Goal: Task Accomplishment & Management: Use online tool/utility

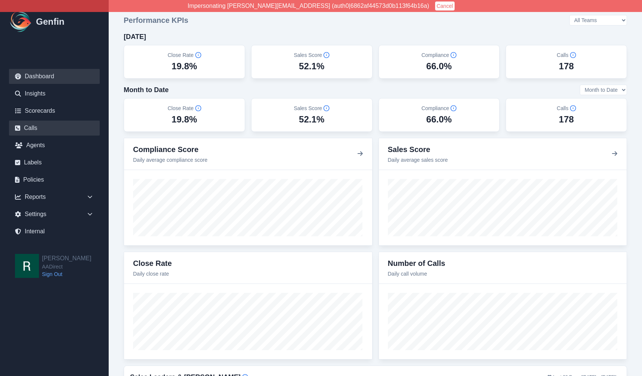
click at [67, 125] on link "Calls" at bounding box center [54, 128] width 91 height 15
click at [38, 232] on link "Internal" at bounding box center [54, 231] width 91 height 15
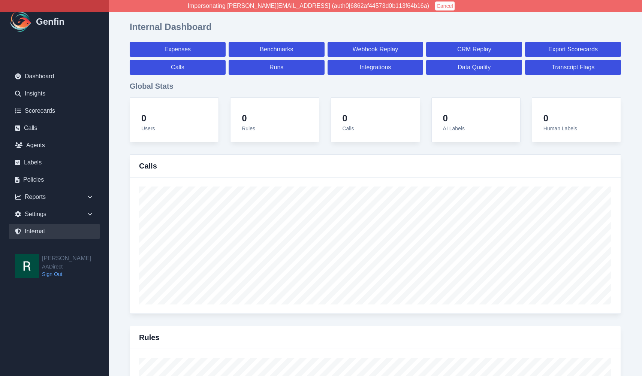
select select "paid"
select select "7"
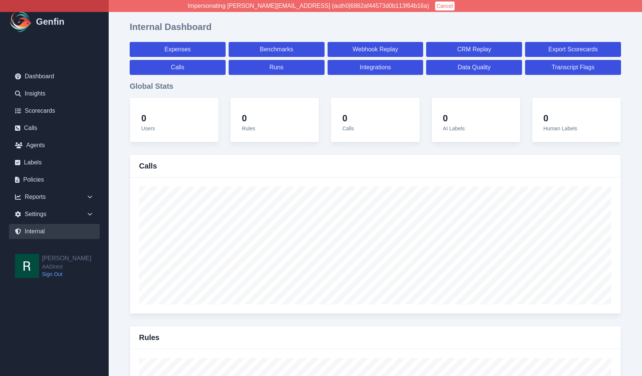
select select "paid"
select select "7"
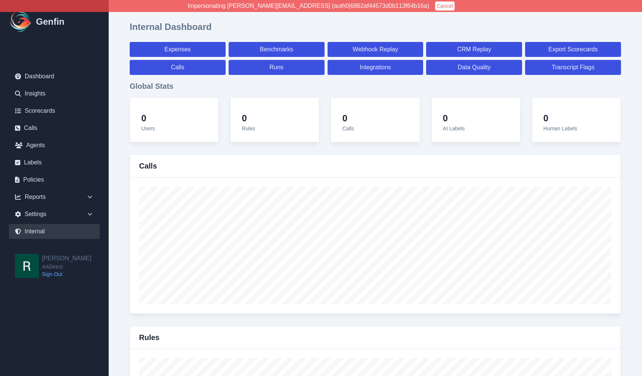
select select "7"
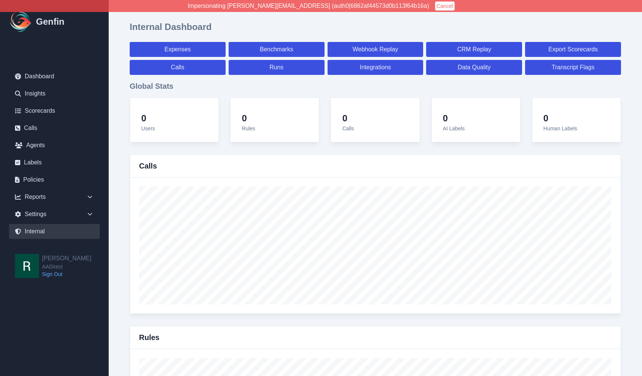
select select "7"
select select "paid"
select select "7"
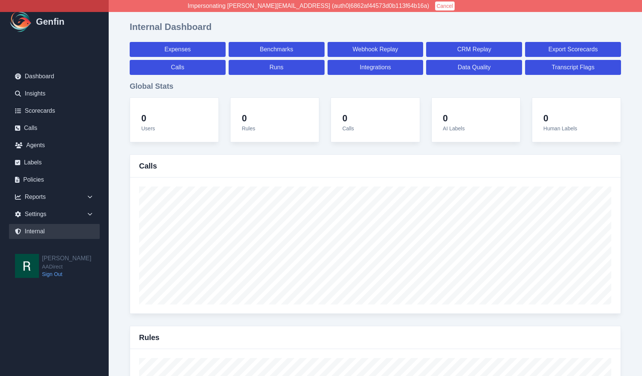
select select "7"
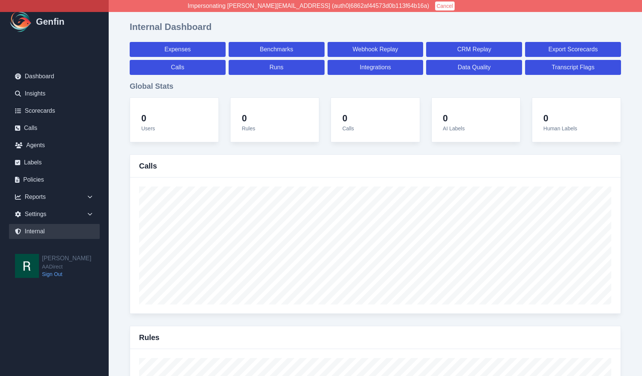
select select "7"
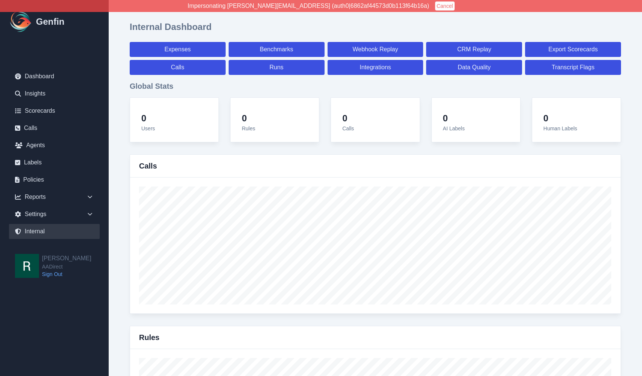
select select "7"
select select "paid"
select select "7"
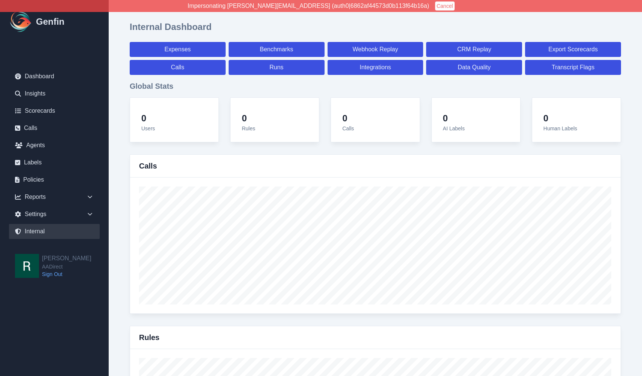
select select "7"
select select "paid"
select select "7"
select select "paid"
select select "7"
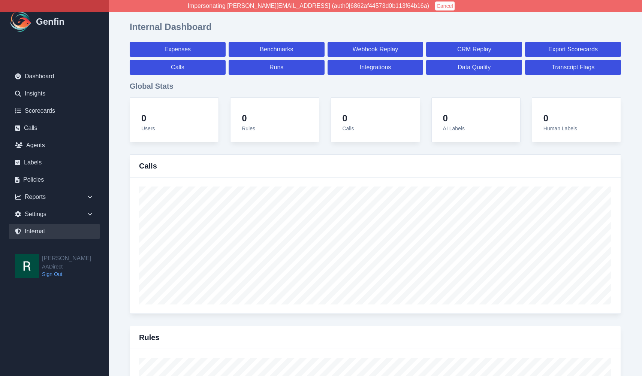
select select "paid"
select select "7"
select select "paid"
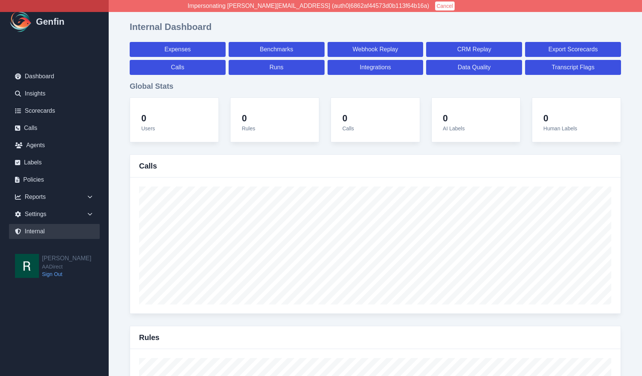
select select "7"
select select "paid"
select select "7"
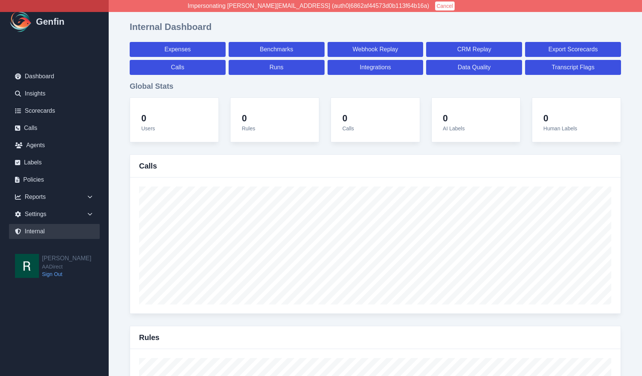
select select "7"
select select "paid"
select select "7"
select select "paid"
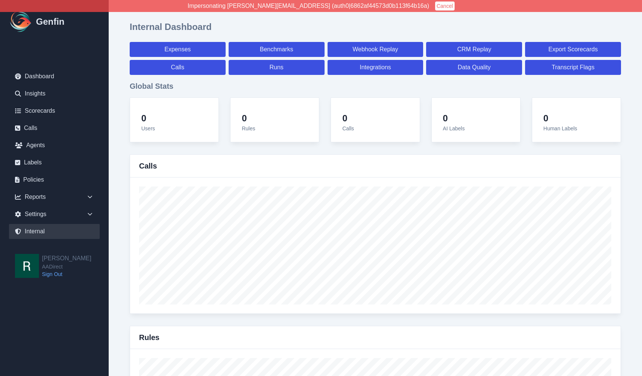
select select "7"
select select "paid"
select select "7"
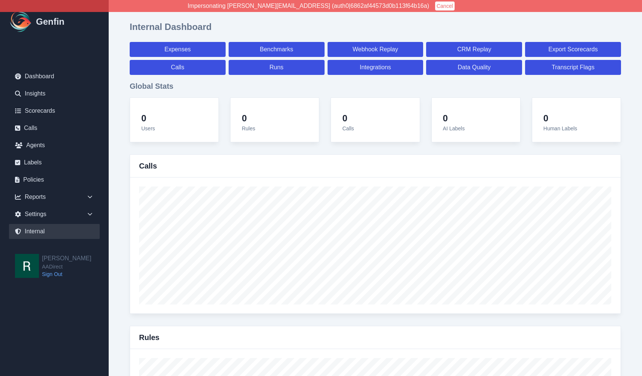
select select "7"
select select "paid"
select select "7"
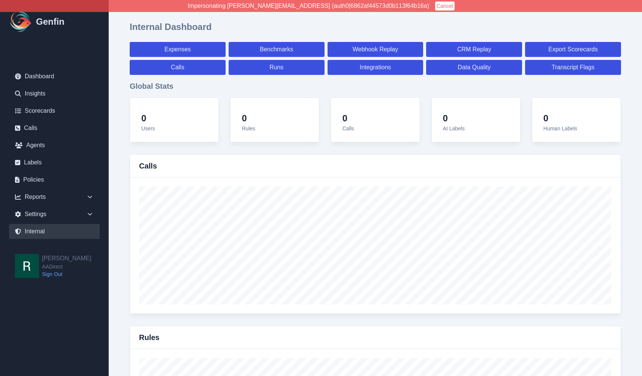
select select "7"
select select "paid"
select select "7"
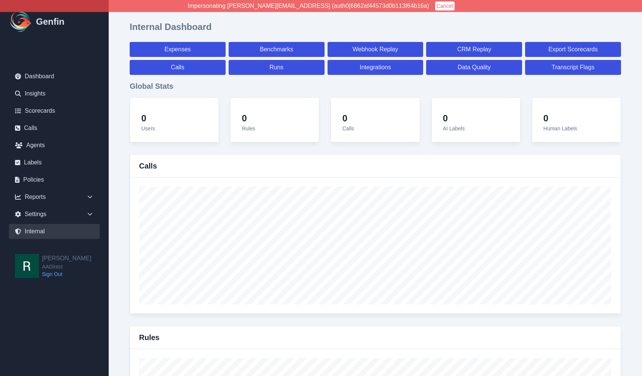
select select "7"
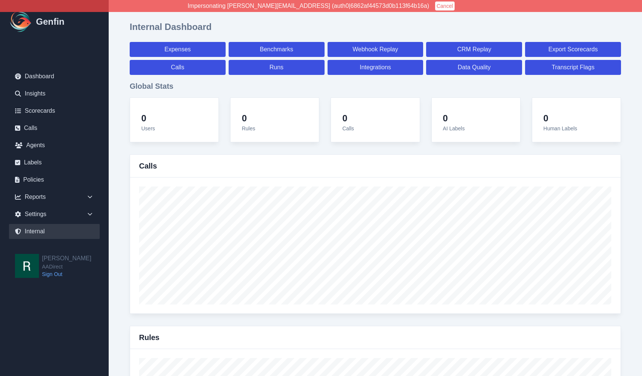
select select "paid"
select select "7"
click at [58, 197] on div "Reports" at bounding box center [54, 197] width 91 height 15
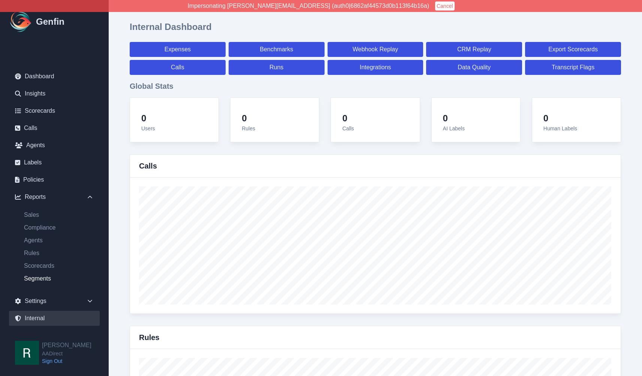
click at [37, 278] on link "Segments" at bounding box center [59, 278] width 82 height 9
select select "14"
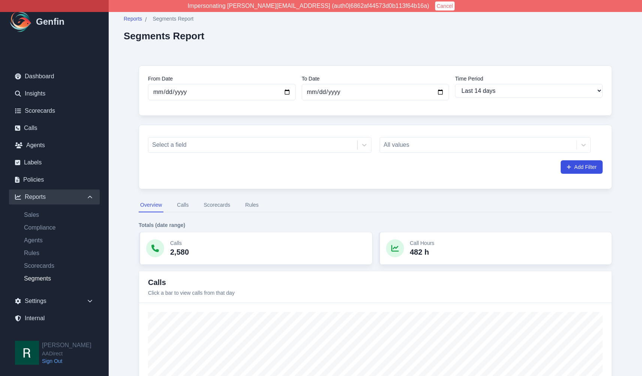
click at [222, 206] on button "Scorecards" at bounding box center [217, 205] width 30 height 14
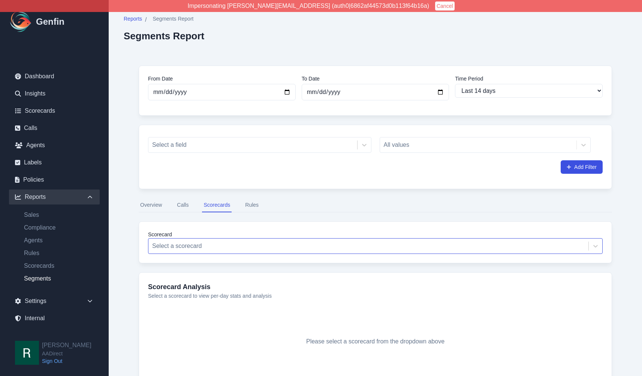
click at [181, 241] on div at bounding box center [368, 246] width 432 height 10
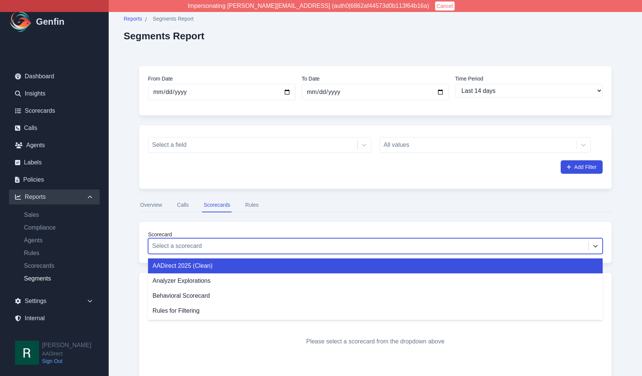
click at [181, 267] on div "AADirect 2025 (Clean)" at bounding box center [375, 265] width 454 height 15
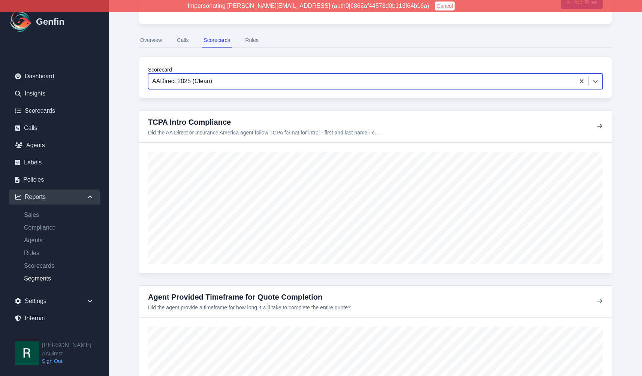
scroll to position [164, 0]
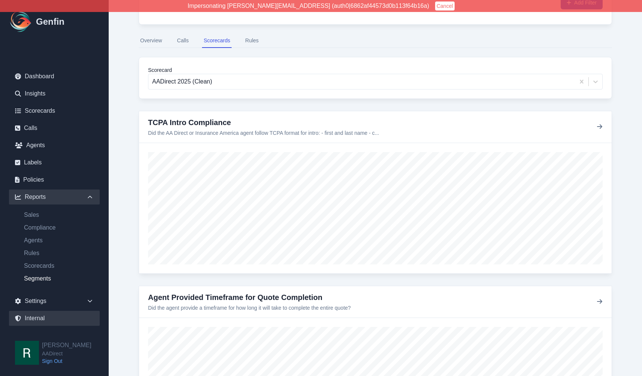
click at [38, 317] on link "Internal" at bounding box center [54, 318] width 91 height 15
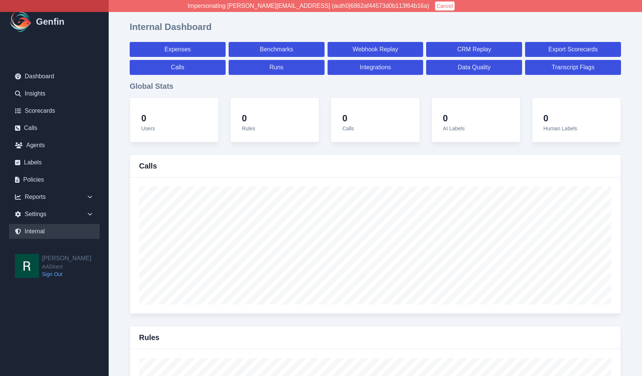
select select "paid"
select select "7"
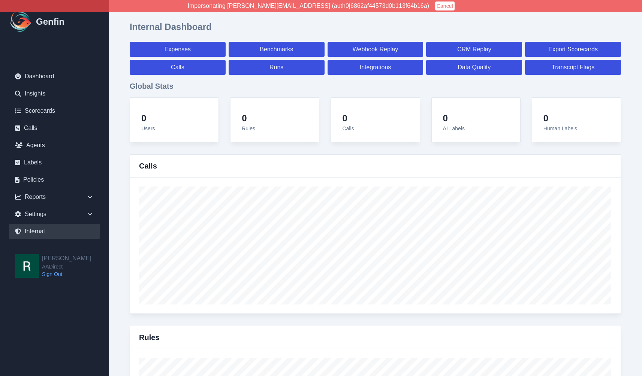
select select "paid"
select select "7"
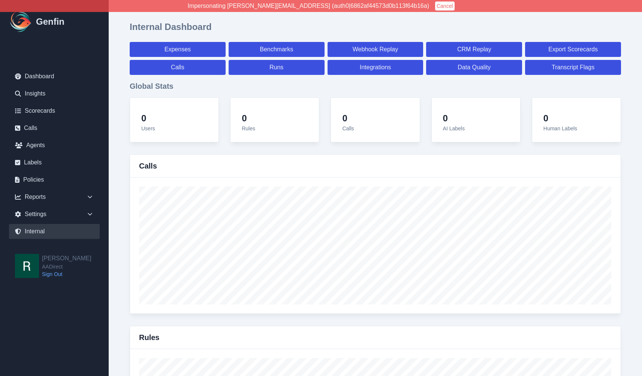
select select "7"
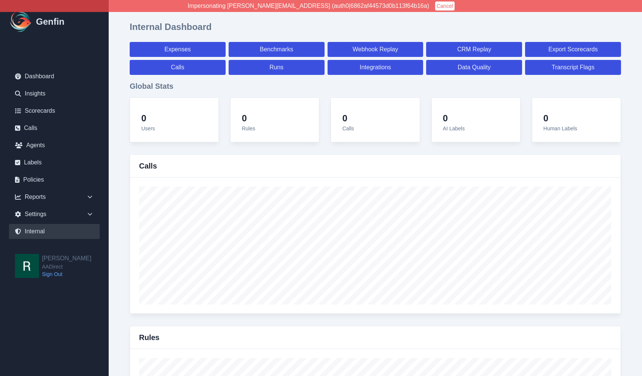
select select "7"
select select "paid"
select select "7"
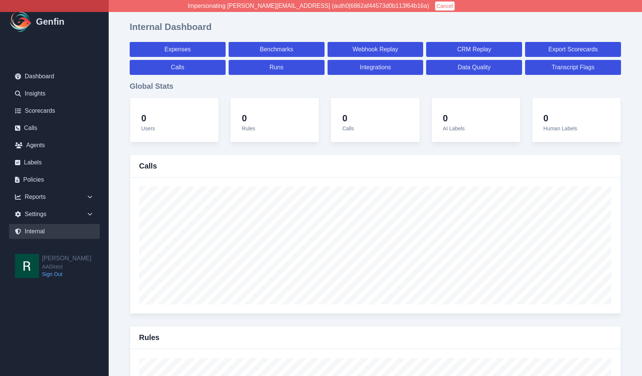
select select "7"
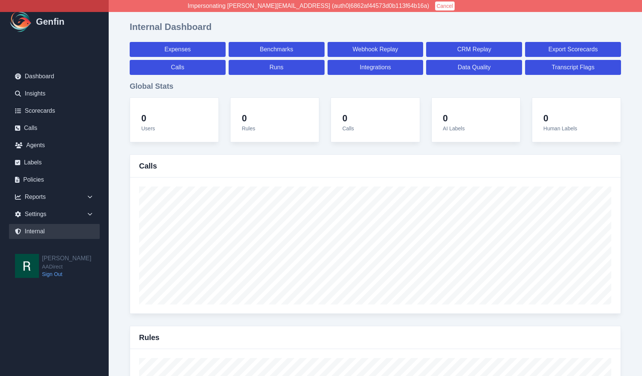
select select "7"
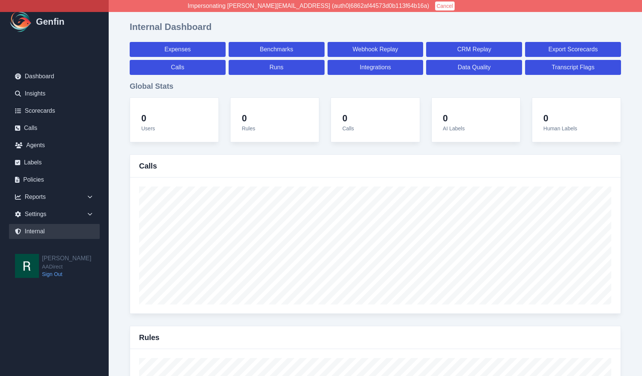
select select "7"
select select "paid"
select select "7"
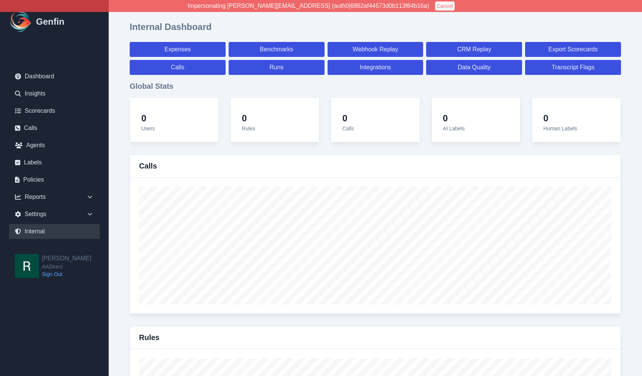
select select "7"
select select "paid"
select select "7"
select select "paid"
select select "7"
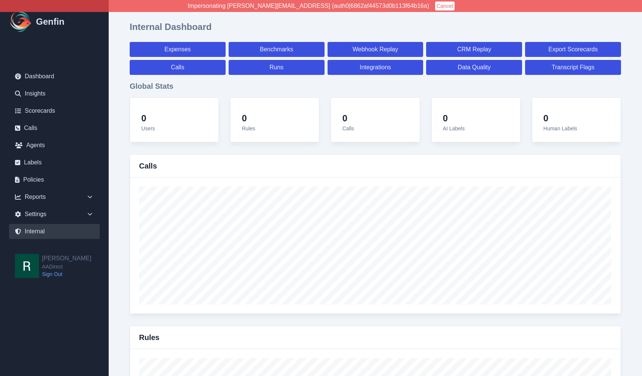
select select "paid"
select select "7"
select select "paid"
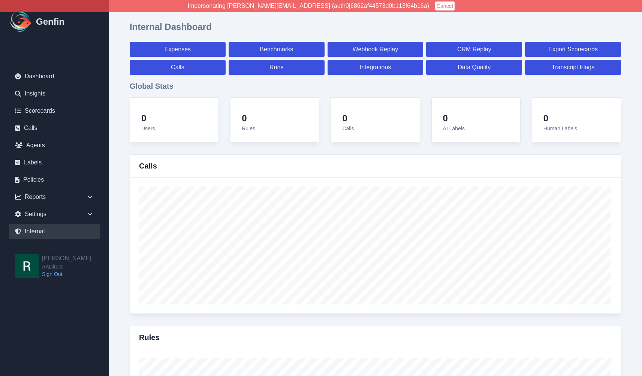
select select "7"
select select "paid"
select select "7"
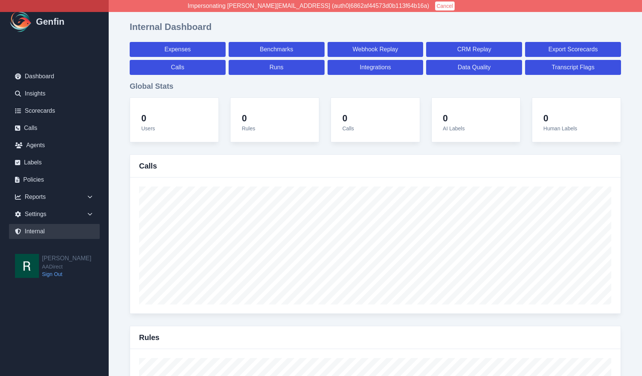
select select "7"
select select "paid"
select select "7"
select select "paid"
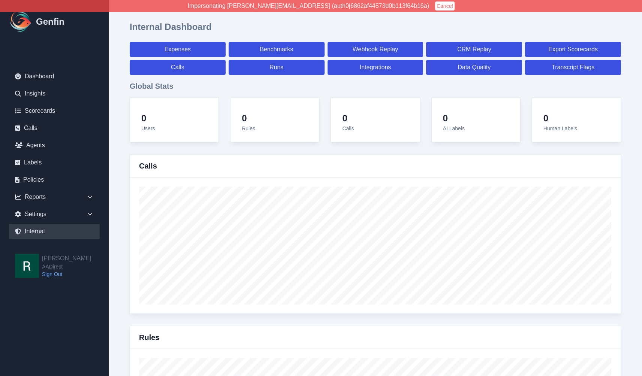
select select "7"
select select "paid"
select select "7"
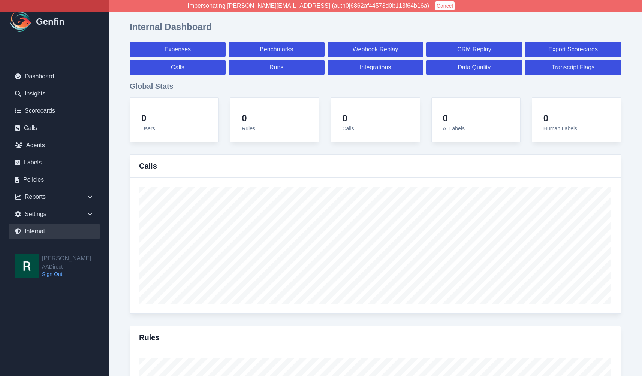
select select "7"
select select "paid"
select select "7"
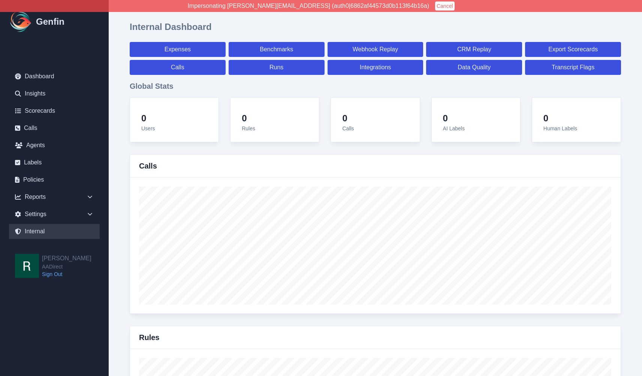
select select "7"
select select "paid"
select select "7"
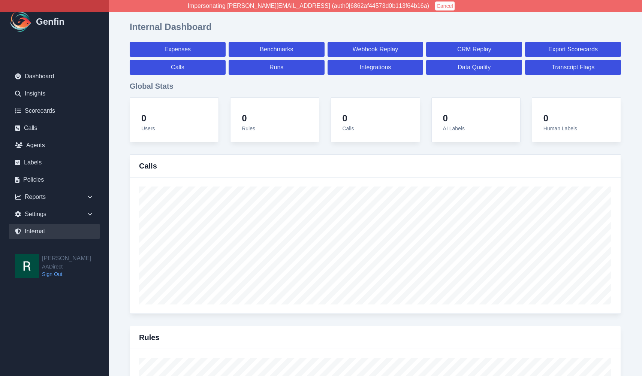
select select "7"
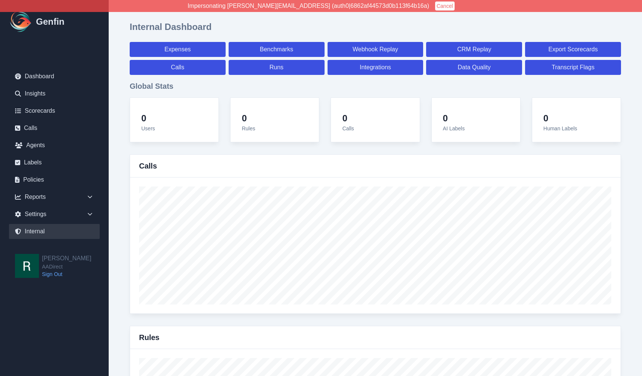
select select "paid"
select select "7"
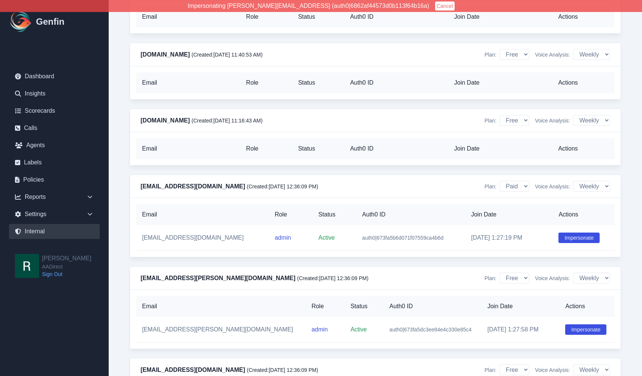
scroll to position [7174, 0]
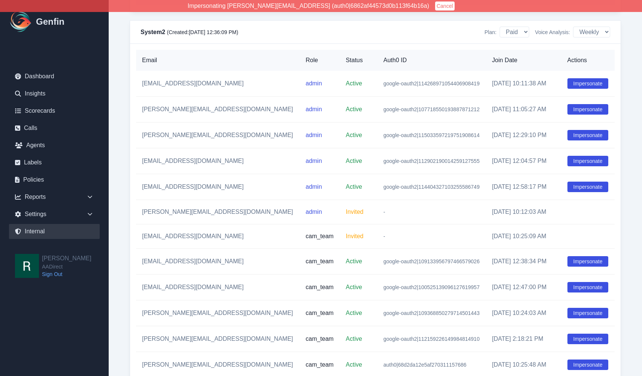
click at [133, 231] on div "Email Role Status Auth0 ID Join Date Actions dilan@system2.fitness admin Active…" at bounding box center [375, 341] width 490 height 594
click at [577, 78] on button "Impersonate" at bounding box center [587, 83] width 41 height 10
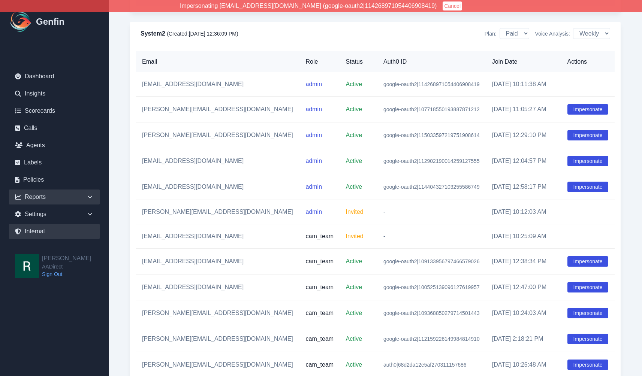
click at [76, 197] on div "Reports" at bounding box center [54, 197] width 91 height 15
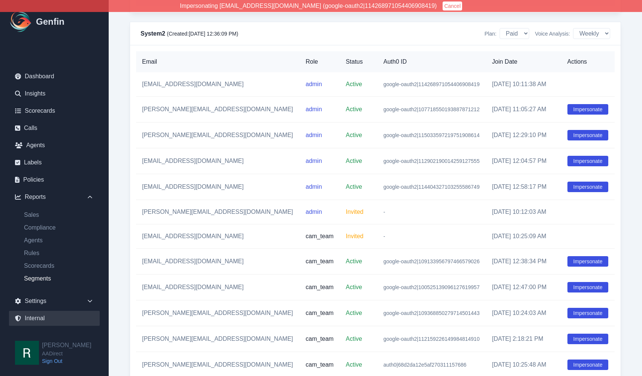
click at [42, 276] on link "Segments" at bounding box center [59, 278] width 82 height 9
select select "14"
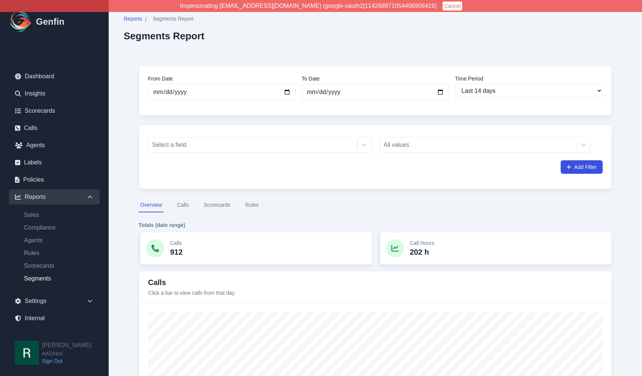
click at [219, 202] on button "Scorecards" at bounding box center [217, 205] width 30 height 14
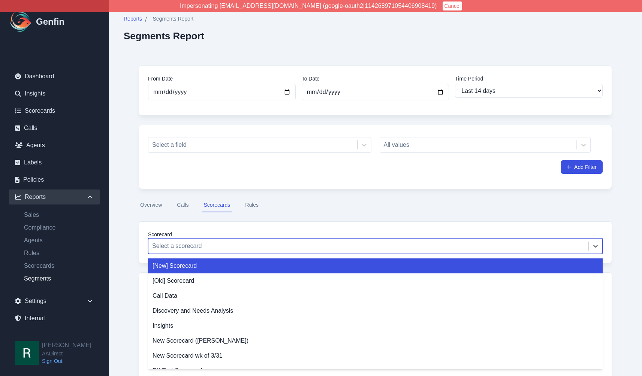
click at [191, 244] on div at bounding box center [368, 246] width 432 height 10
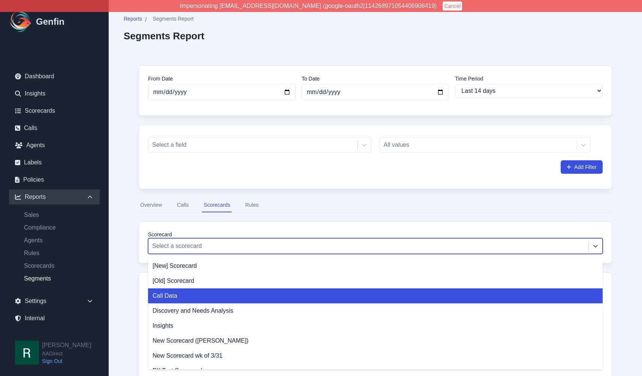
click at [187, 293] on div "Call Data" at bounding box center [375, 295] width 454 height 15
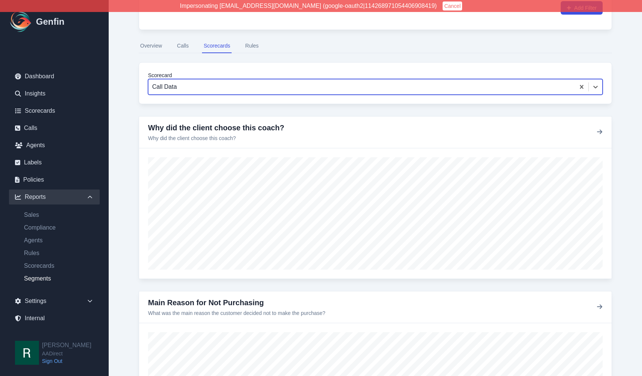
scroll to position [155, 0]
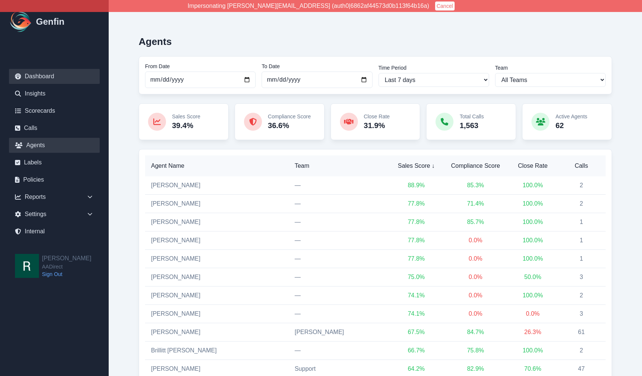
click at [46, 76] on link "Dashboard" at bounding box center [54, 76] width 91 height 15
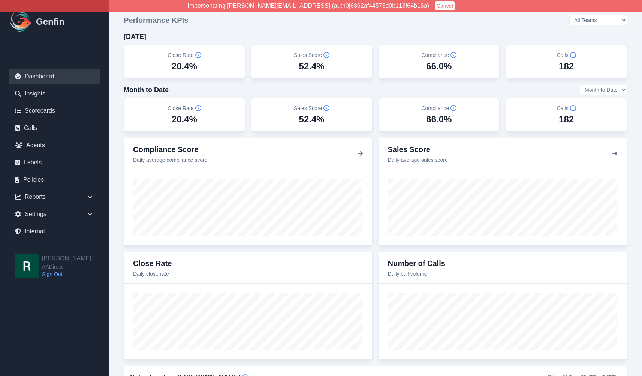
click at [610, 89] on select "Month to Date Last 7 Days Last 30 Days" at bounding box center [602, 90] width 47 height 10
click at [475, 87] on div "Month to Date Month to Date Last 7 Days Last 30 Days" at bounding box center [375, 90] width 503 height 10
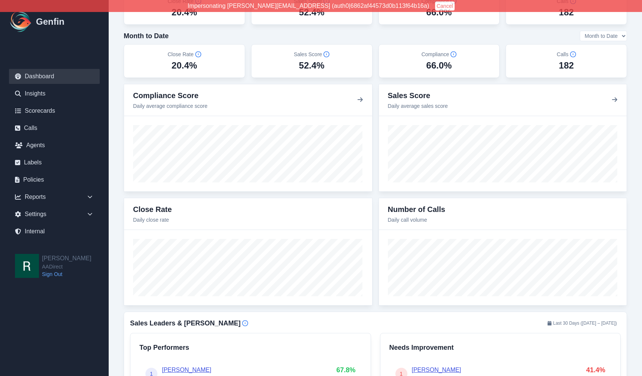
scroll to position [50, 0]
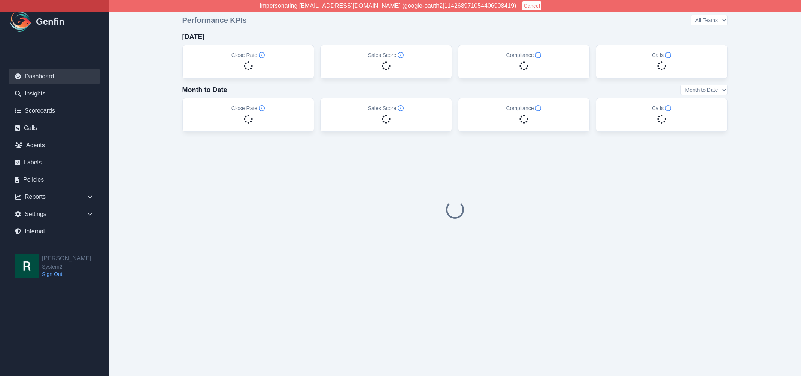
click at [522, 6] on button "Cancel" at bounding box center [531, 5] width 19 height 9
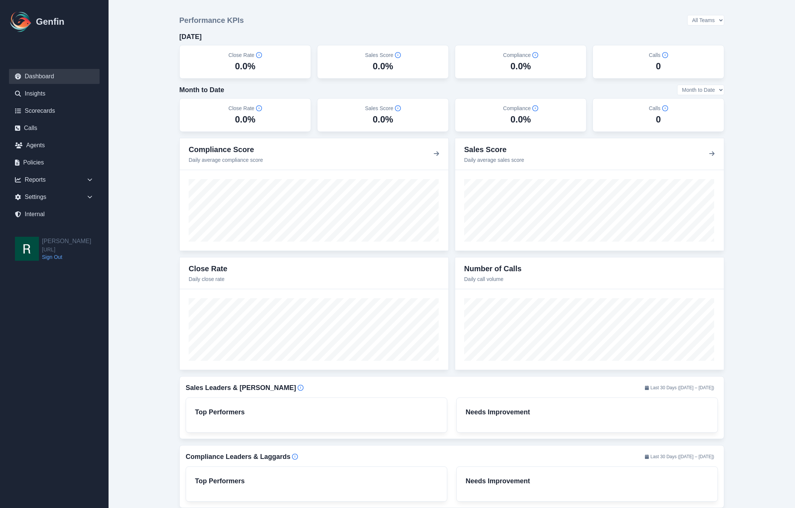
click at [158, 127] on main "Performance KPIs All Teams [DATE] Close Rate 0.0% Sales Score 0.0% Compliance 0…" at bounding box center [452, 328] width 687 height 656
click at [40, 218] on link "Internal" at bounding box center [54, 214] width 91 height 15
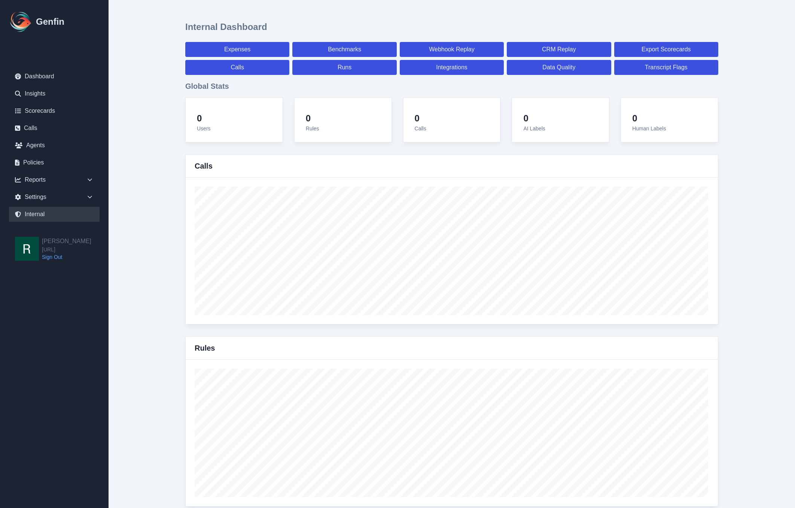
select select "paid"
select select "7"
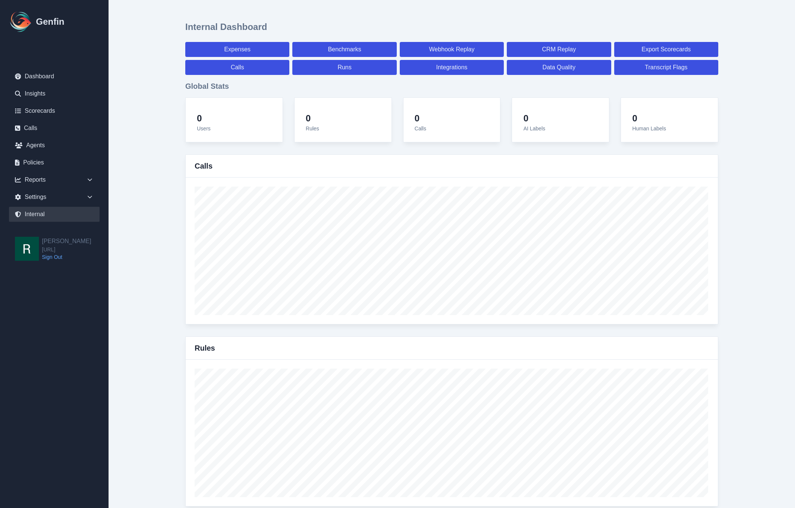
select select "paid"
select select "7"
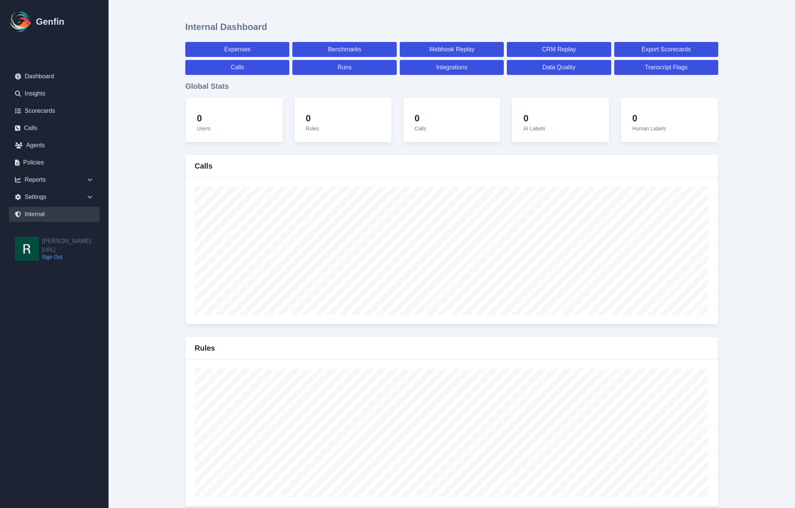
select select "7"
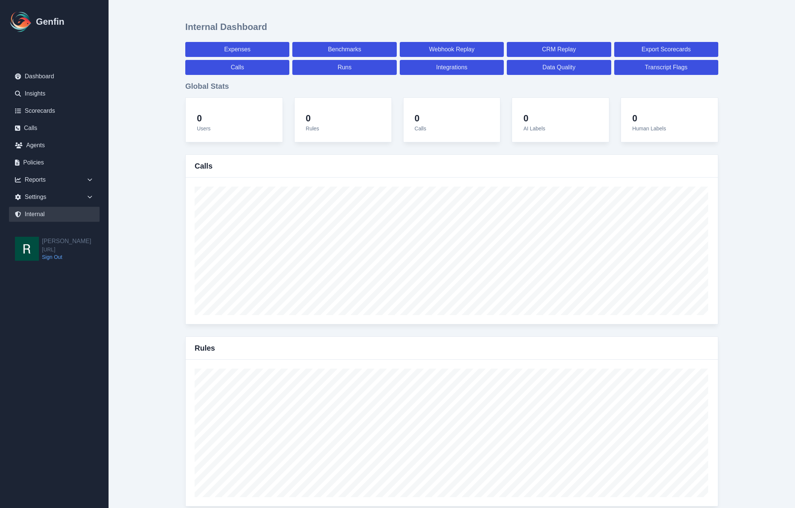
select select "7"
select select "paid"
select select "7"
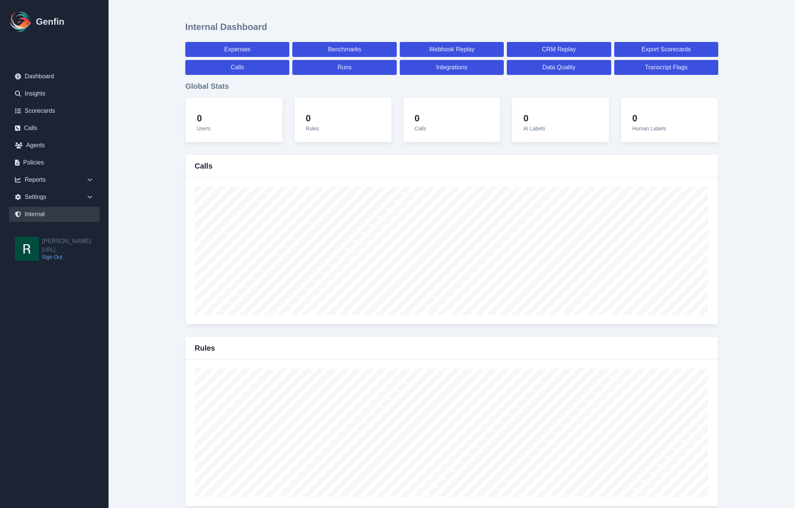
select select "7"
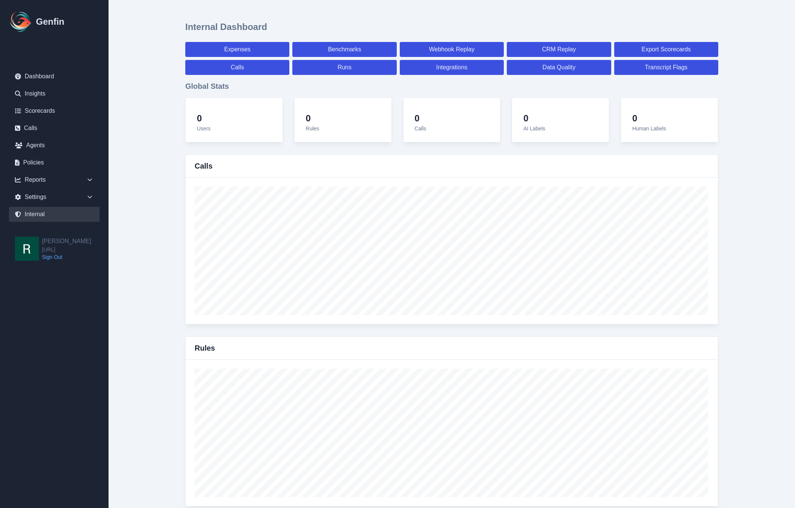
select select "7"
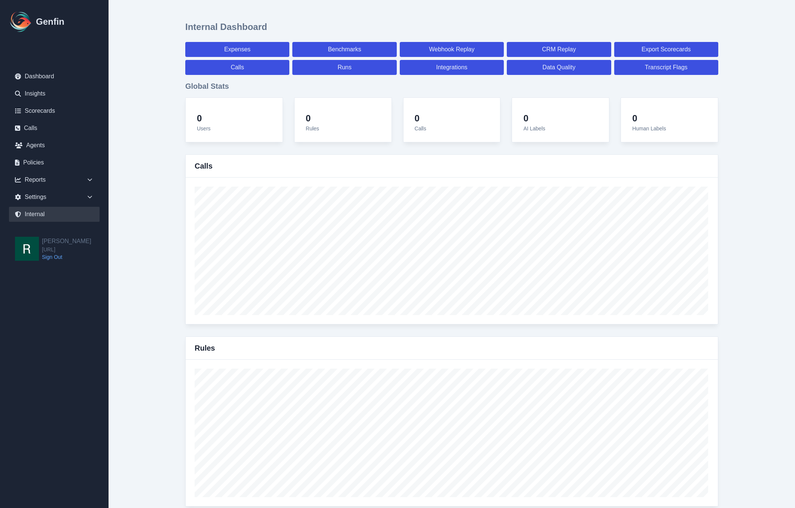
select select "7"
select select "paid"
select select "7"
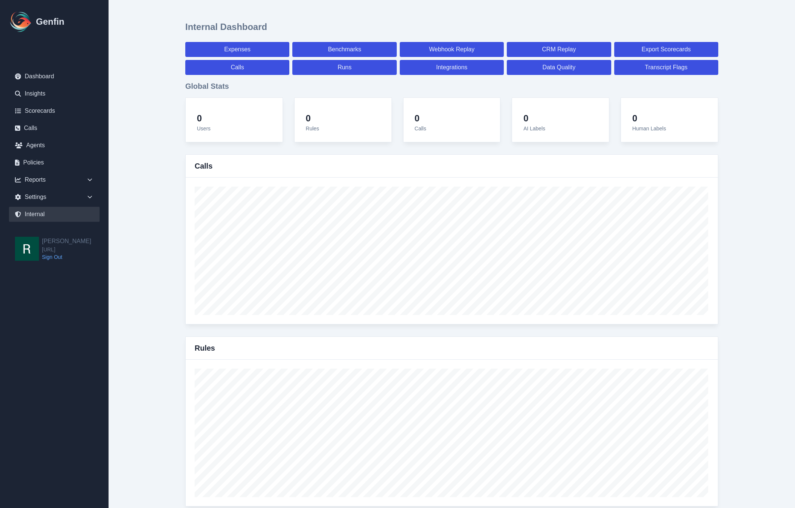
select select "7"
select select "paid"
select select "7"
select select "paid"
select select "7"
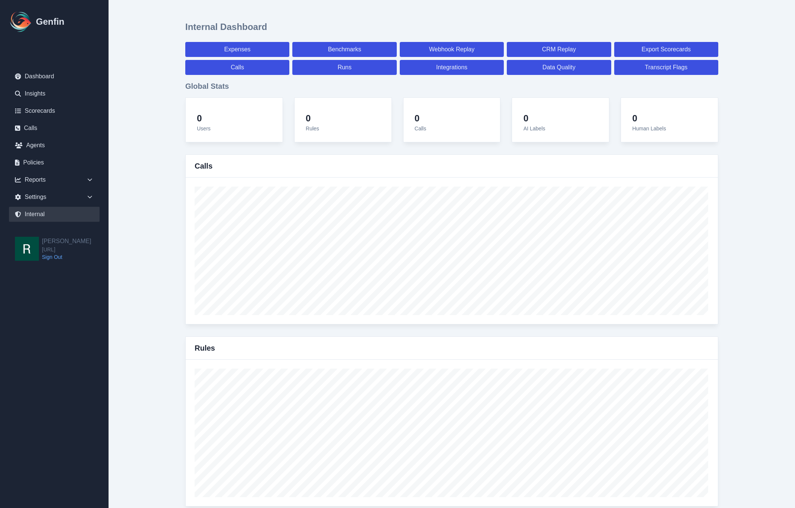
select select "paid"
select select "7"
select select "paid"
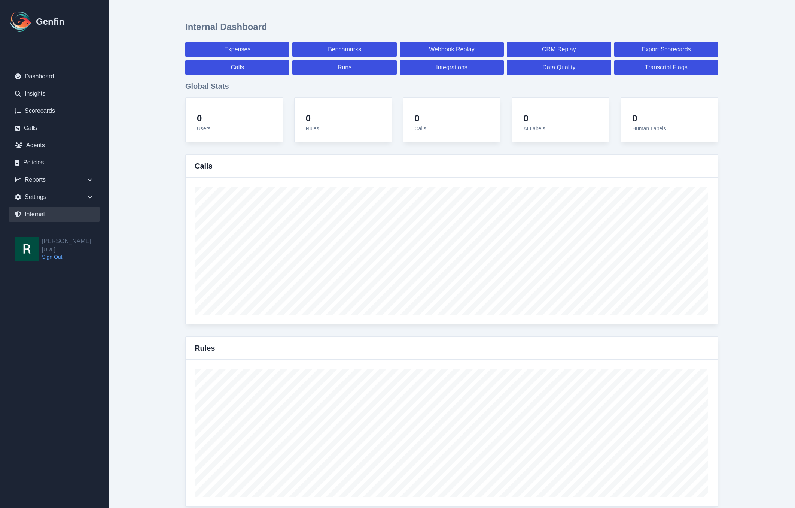
select select "7"
select select "paid"
select select "7"
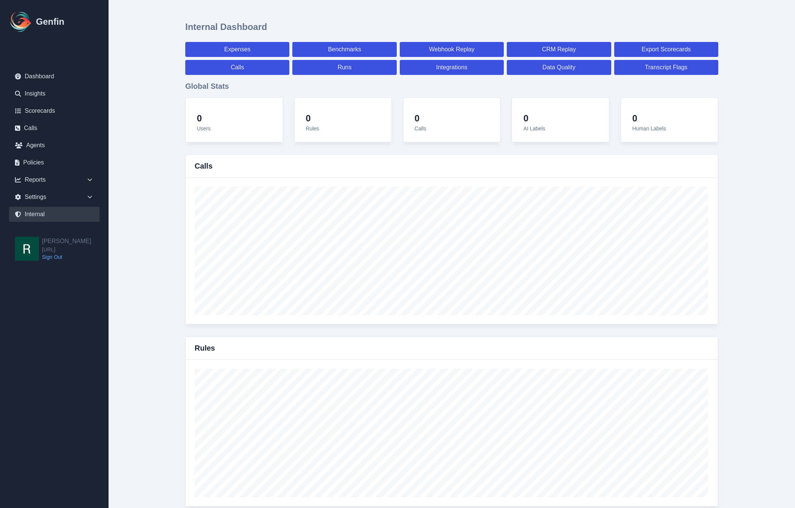
select select "7"
select select "paid"
select select "7"
select select "paid"
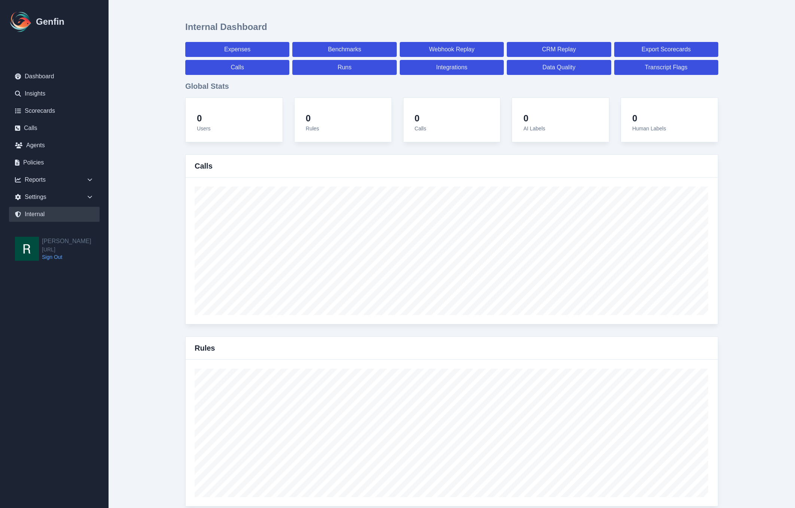
select select "7"
select select "paid"
select select "7"
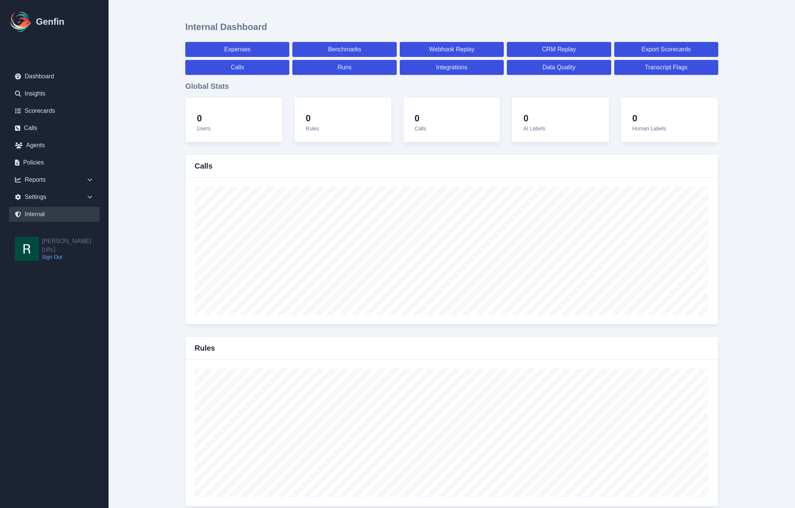
select select "7"
select select "paid"
select select "7"
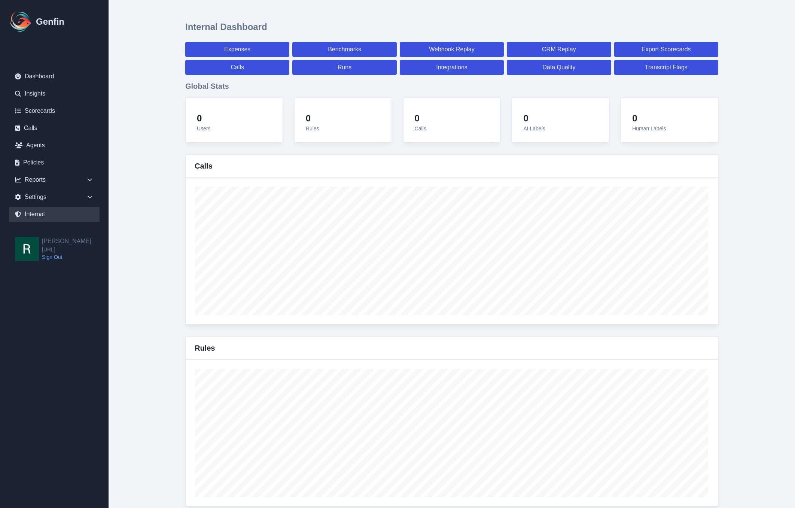
select select "7"
select select "paid"
select select "7"
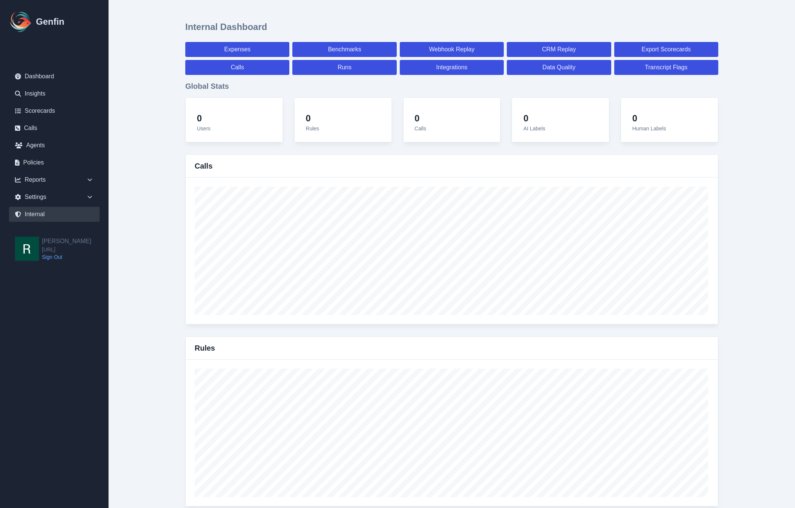
select select "7"
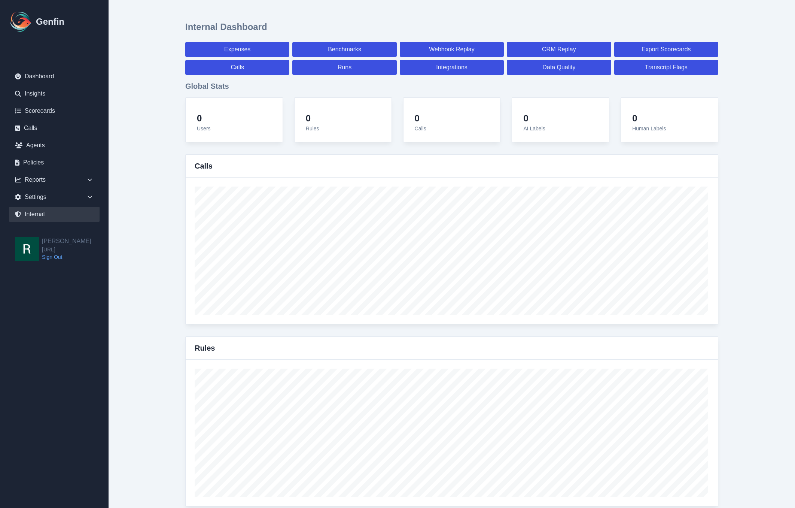
select select "paid"
select select "7"
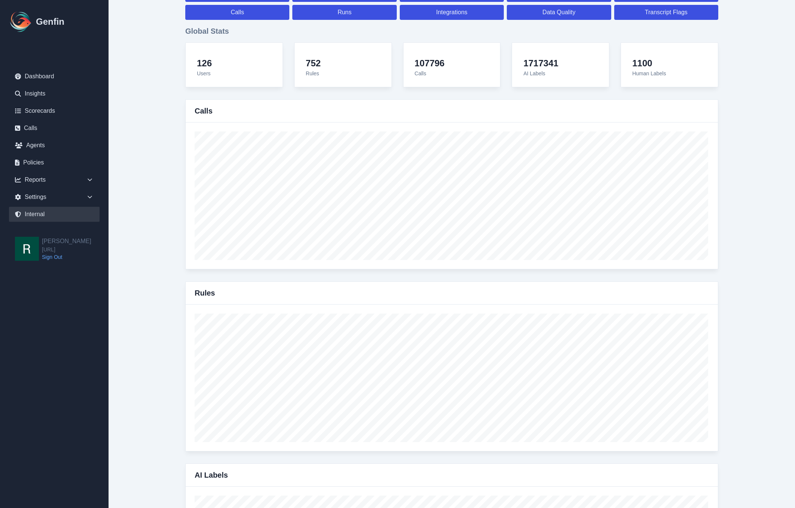
scroll to position [157, 0]
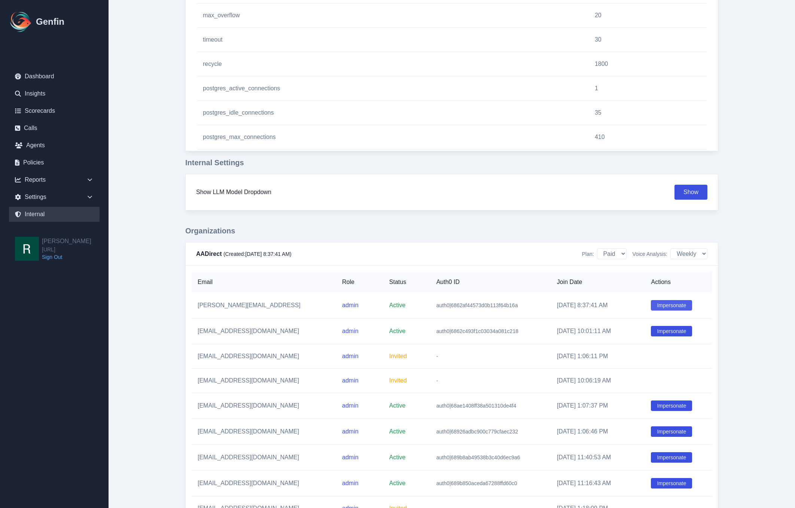
click at [659, 303] on button "Impersonate" at bounding box center [671, 305] width 41 height 10
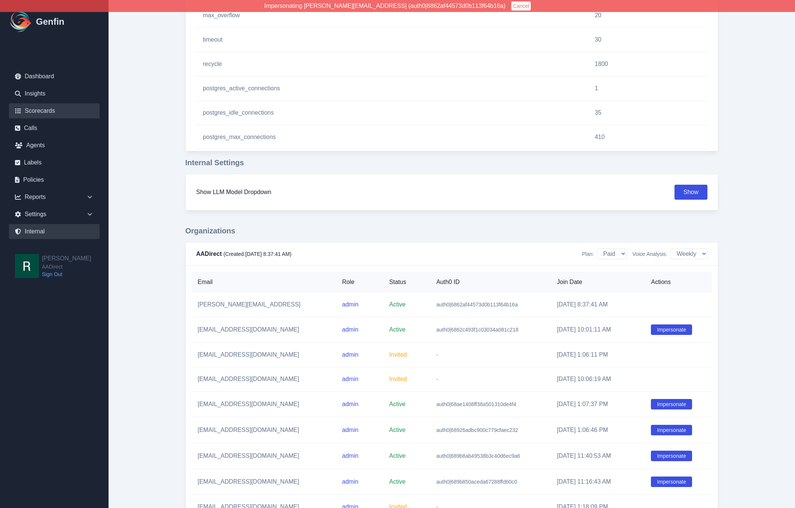
click at [52, 112] on link "Scorecards" at bounding box center [54, 110] width 91 height 15
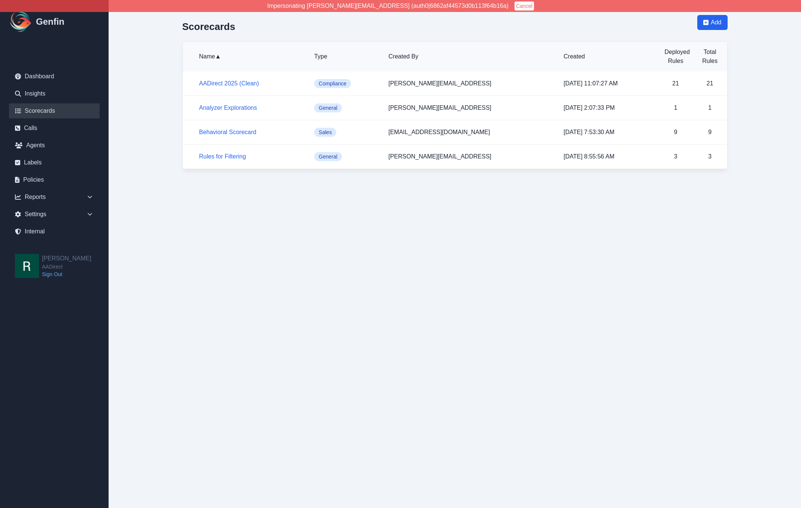
click at [163, 135] on main "Scorecards Add Name ▲ Type Created By Created Deployed Rules Total Rules AADire…" at bounding box center [455, 92] width 692 height 184
click at [721, 24] on span "Add" at bounding box center [716, 22] width 10 height 9
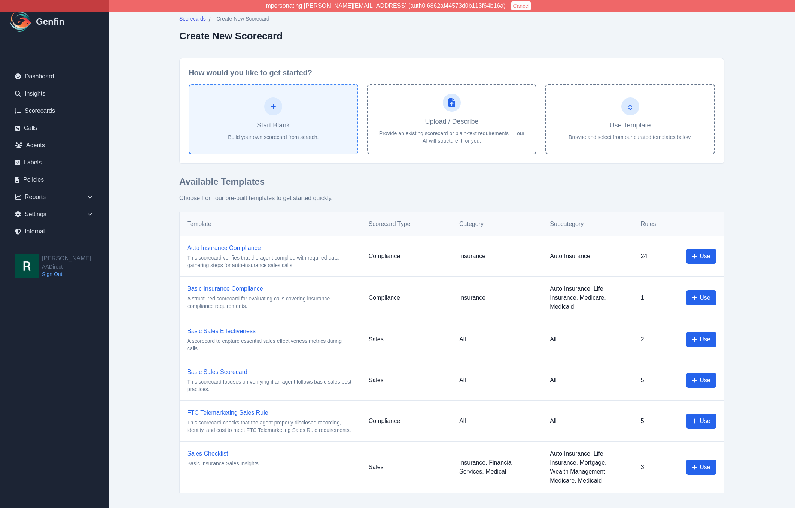
click at [279, 104] on div at bounding box center [273, 106] width 18 height 18
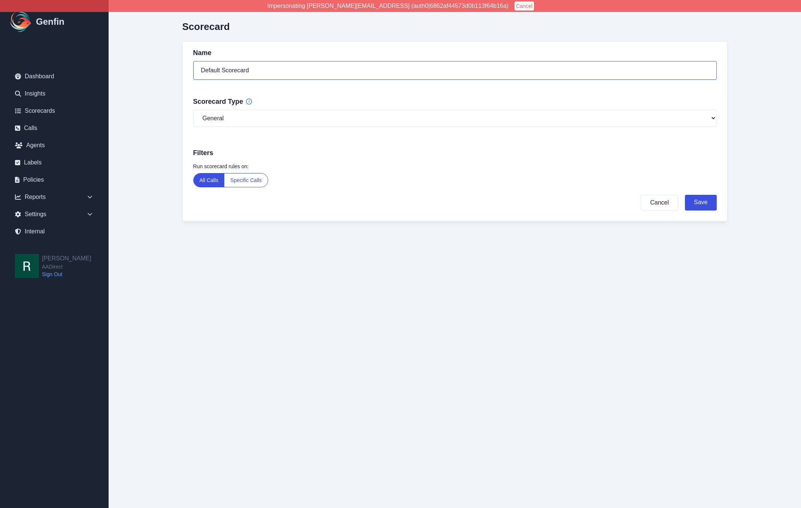
click at [268, 66] on input "Default Scorecard" at bounding box center [455, 70] width 524 height 19
type input "Best Sales Agent"
click at [270, 123] on select "General Compliance Sales" at bounding box center [455, 118] width 524 height 17
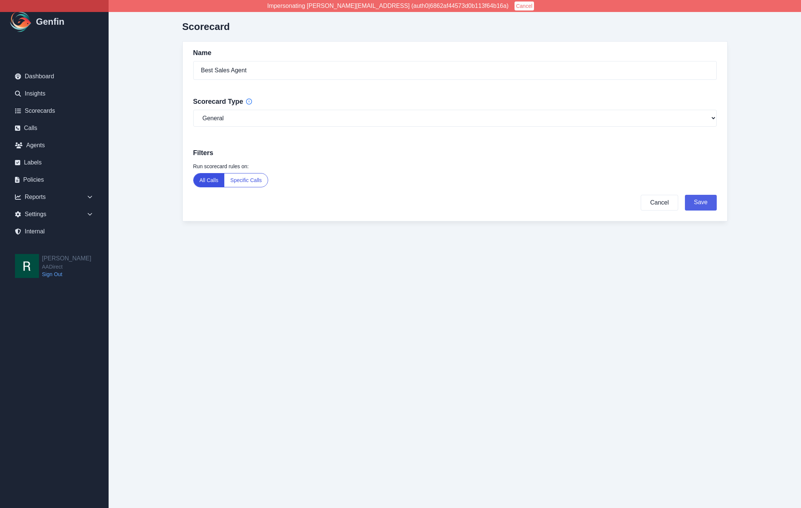
click at [708, 202] on button "Save" at bounding box center [700, 203] width 31 height 16
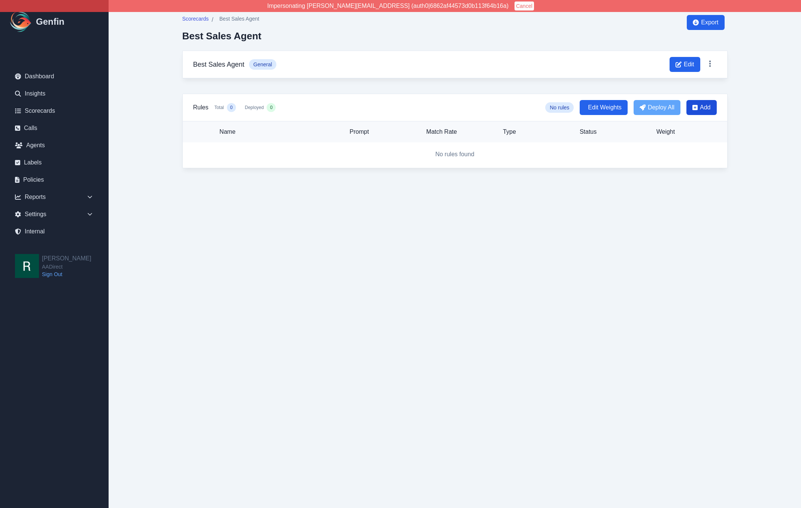
click at [707, 108] on span "Add" at bounding box center [705, 107] width 10 height 9
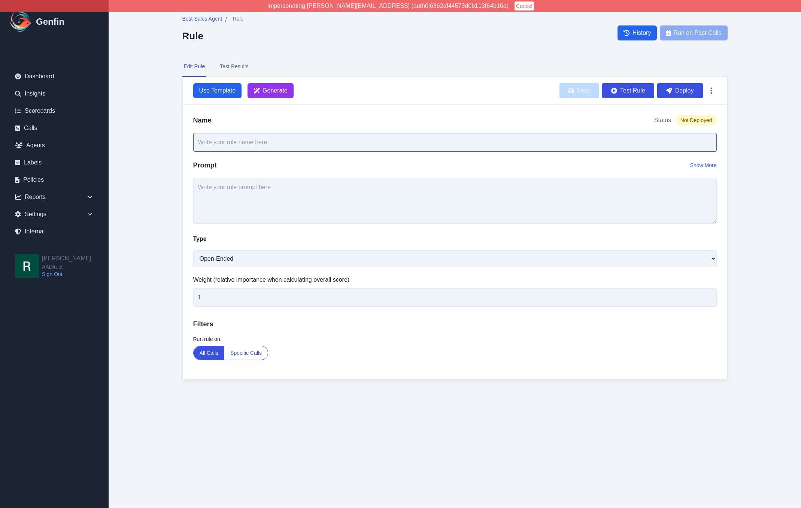
click at [480, 142] on input "text" at bounding box center [455, 142] width 524 height 19
paste input "Silence/hold framing"
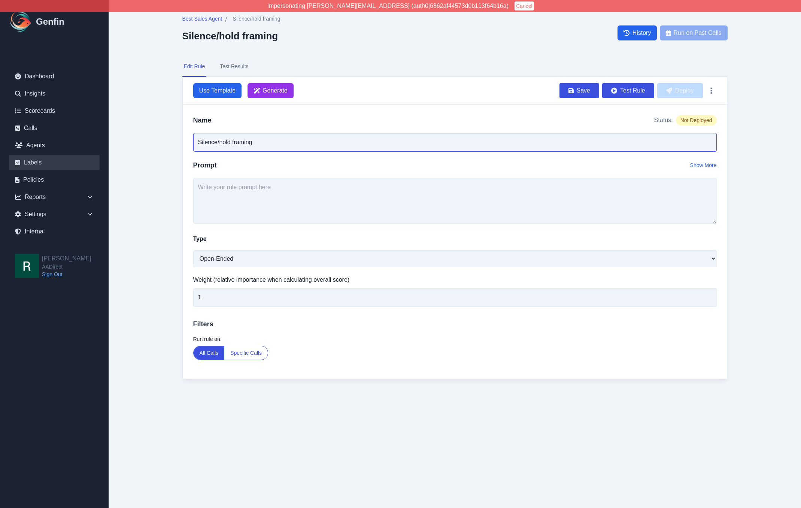
type input "Silence/hold framing"
click at [545, 194] on textarea at bounding box center [455, 201] width 524 height 46
paste textarea "Verify the agent proactively warns about silence/hold and reassures the custome…"
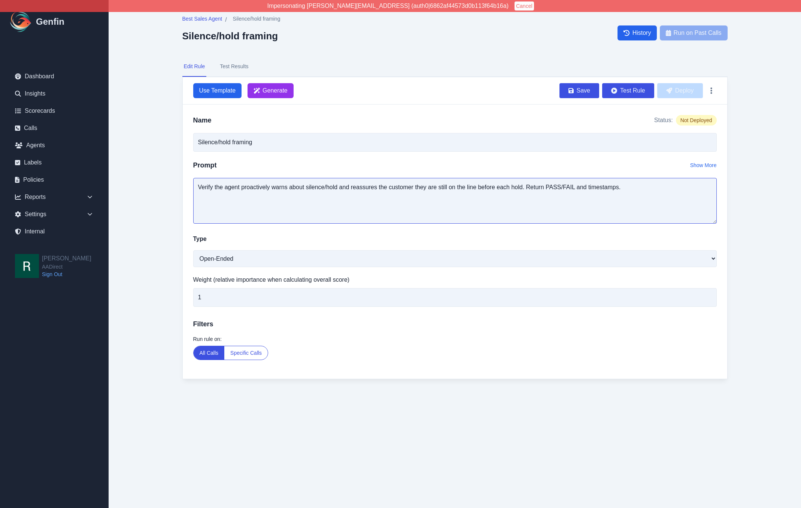
drag, startPoint x: 633, startPoint y: 186, endPoint x: 527, endPoint y: 190, distance: 106.1
click at [527, 190] on textarea "Verify the agent proactively warns about silence/hold and reassures the custome…" at bounding box center [455, 201] width 524 height 46
type textarea "Verify the agent proactively warns about silence/hold and reassures the custome…"
click at [240, 256] on select "Open-Ended Score Yes/No Single-Choice Number" at bounding box center [455, 258] width 524 height 17
select select "Yes/No"
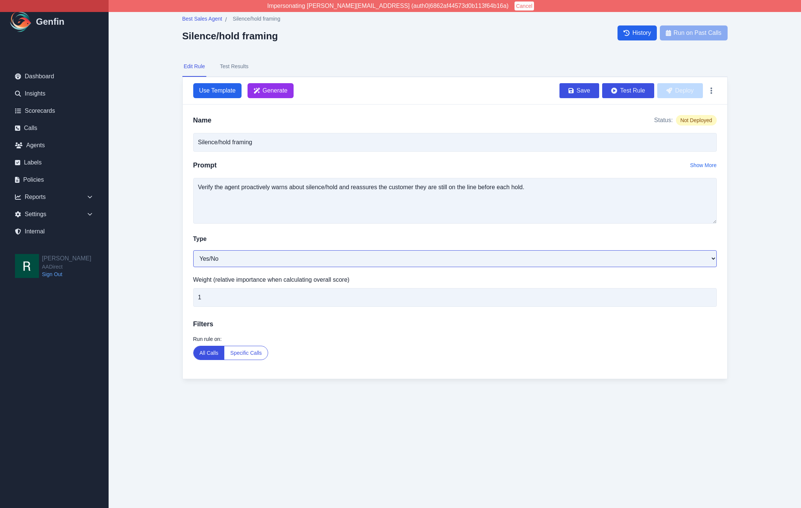
click at [193, 250] on select "Open-Ended Score Yes/No Single-Choice Number" at bounding box center [455, 258] width 524 height 17
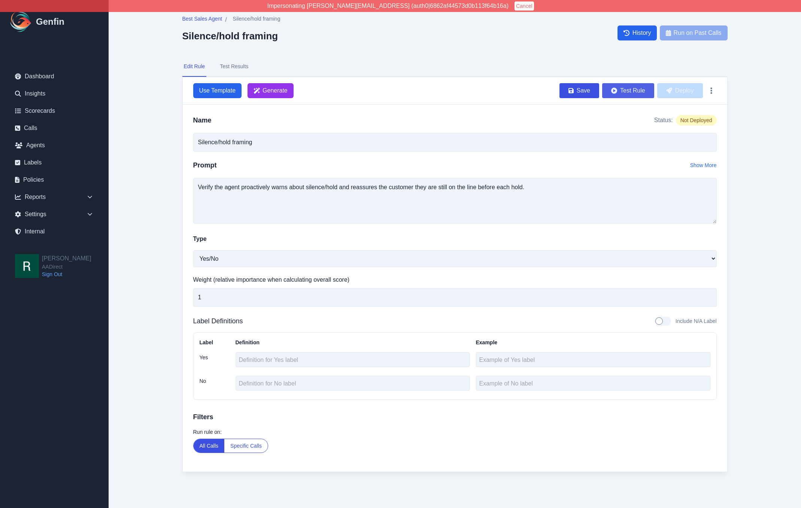
click at [632, 94] on button "Test Rule" at bounding box center [628, 90] width 52 height 15
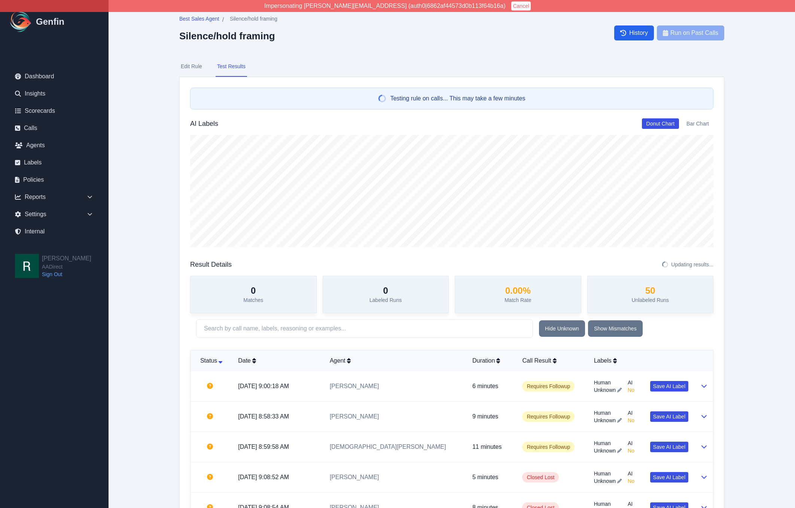
click at [194, 66] on button "Edit Rule" at bounding box center [191, 67] width 24 height 20
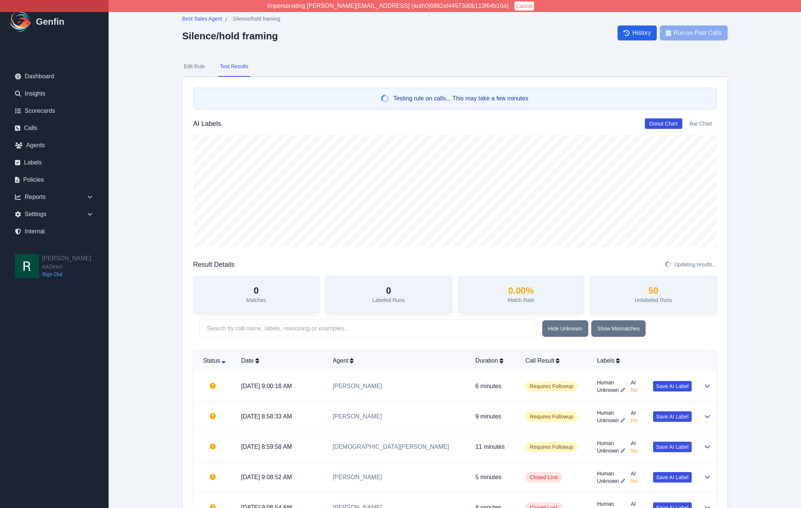
select select "Yes/No"
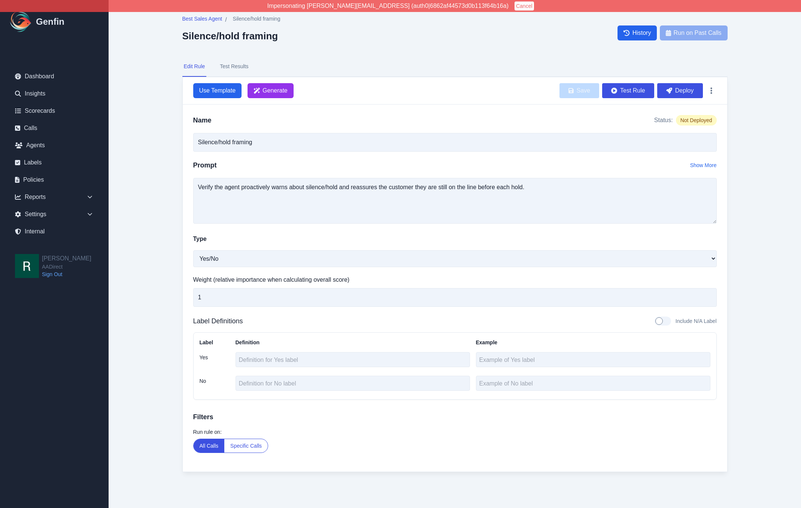
click at [247, 448] on button "Specific Calls" at bounding box center [245, 445] width 43 height 13
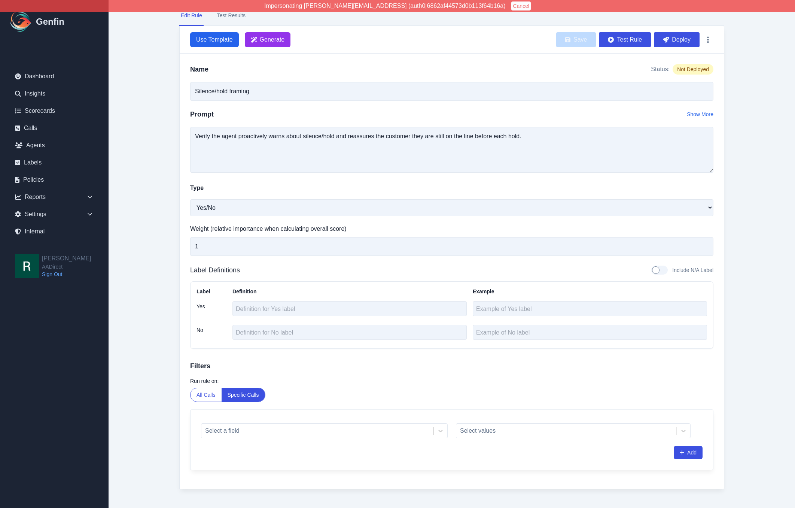
scroll to position [63, 0]
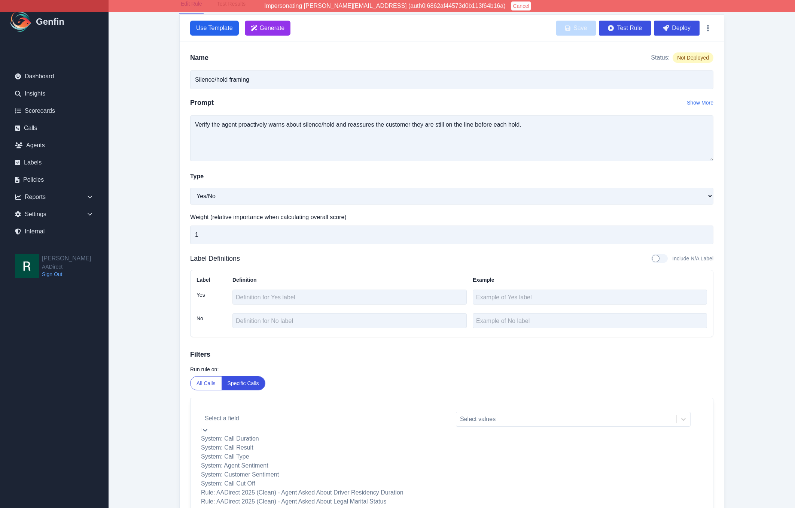
click at [249, 416] on div at bounding box center [324, 418] width 239 height 10
click at [258, 461] on div "System: Call Type" at bounding box center [324, 456] width 247 height 9
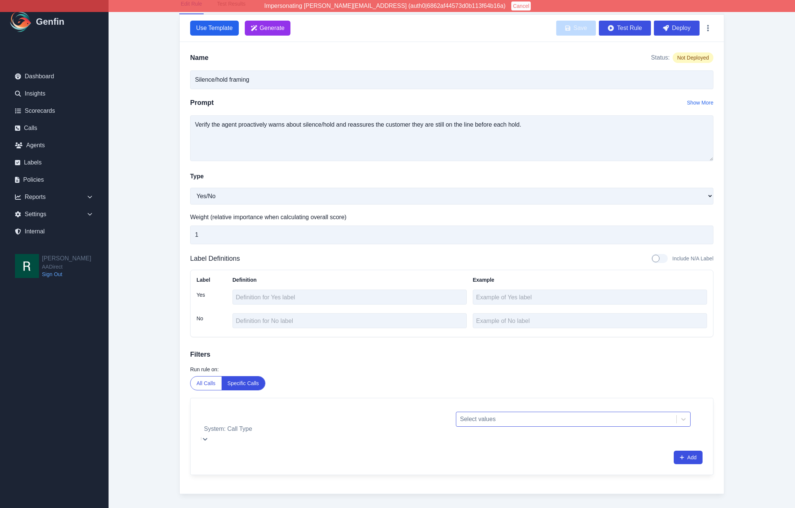
click at [507, 417] on div at bounding box center [566, 419] width 213 height 10
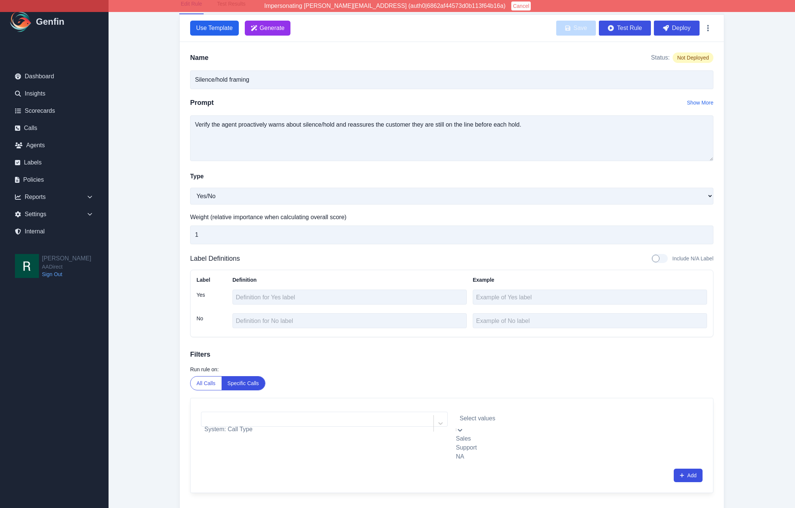
click at [480, 440] on div "Sales" at bounding box center [573, 438] width 235 height 9
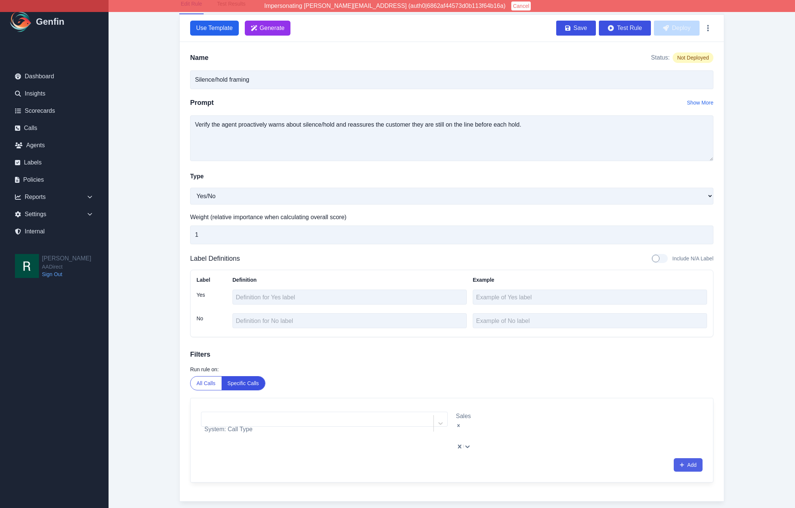
click at [694, 458] on button "Add" at bounding box center [688, 464] width 29 height 13
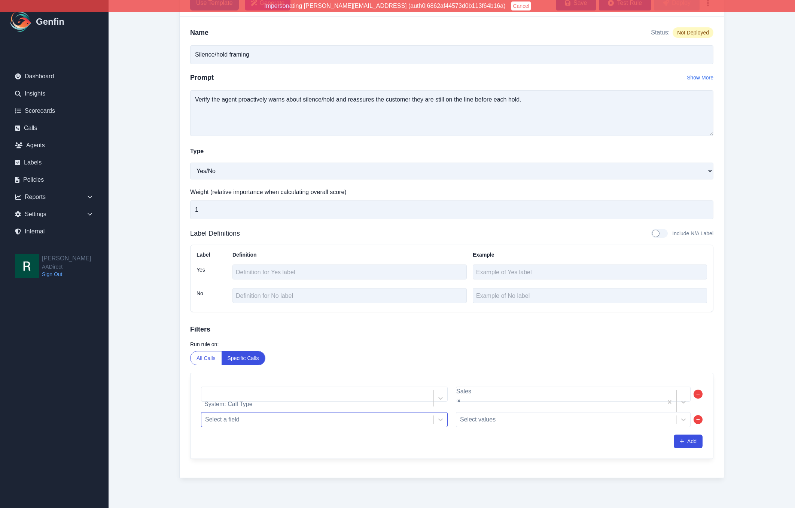
click at [308, 427] on div "Select a field" at bounding box center [324, 419] width 247 height 15
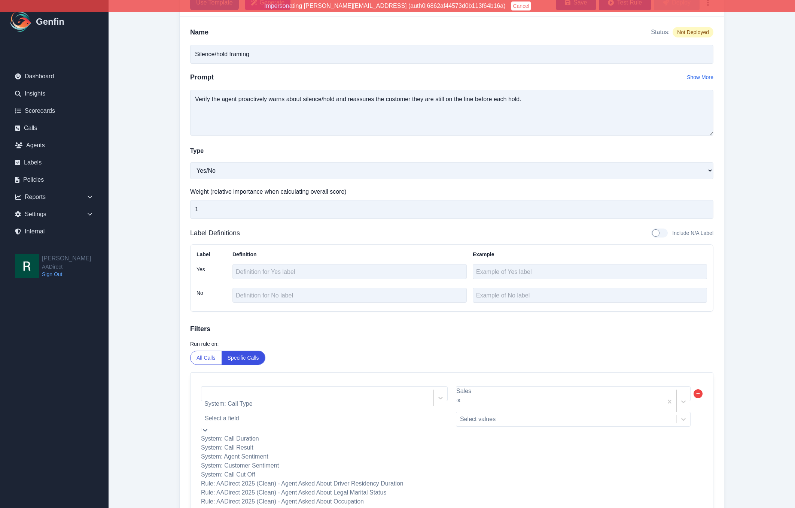
click at [270, 452] on div "System: Call Result" at bounding box center [324, 447] width 247 height 9
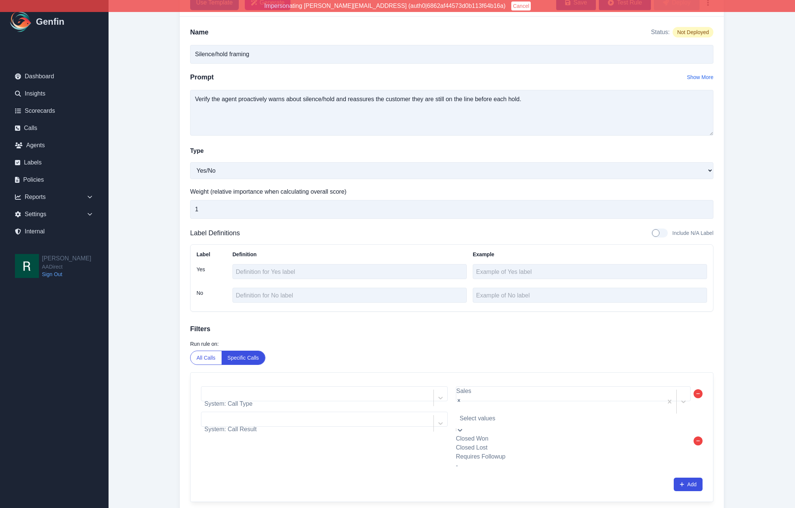
click at [503, 421] on div at bounding box center [573, 418] width 227 height 10
click at [491, 441] on div "Closed Won" at bounding box center [573, 438] width 235 height 9
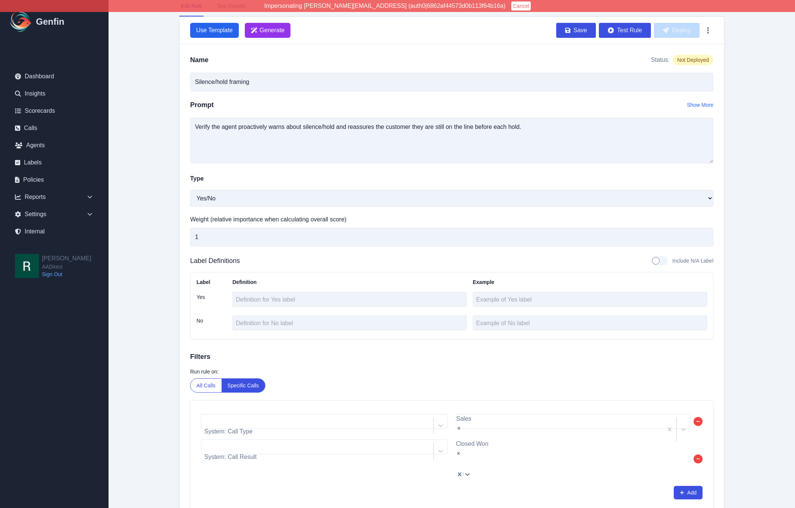
scroll to position [0, 0]
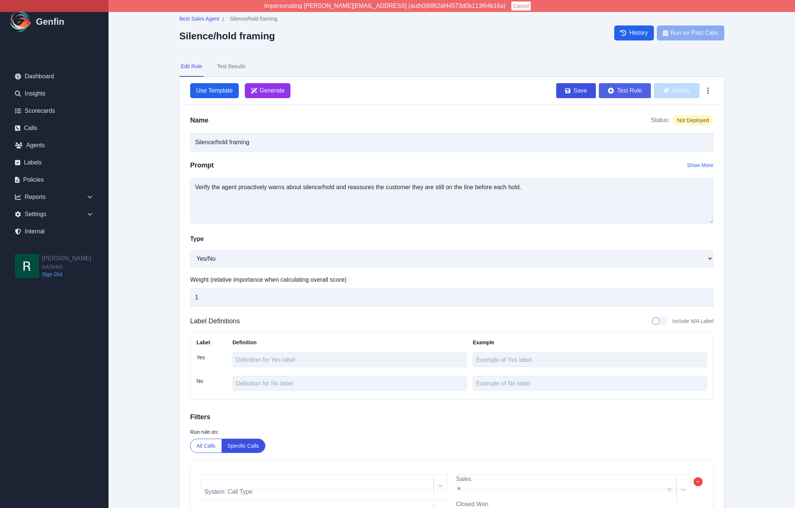
click at [631, 88] on button "Test Rule" at bounding box center [625, 90] width 52 height 15
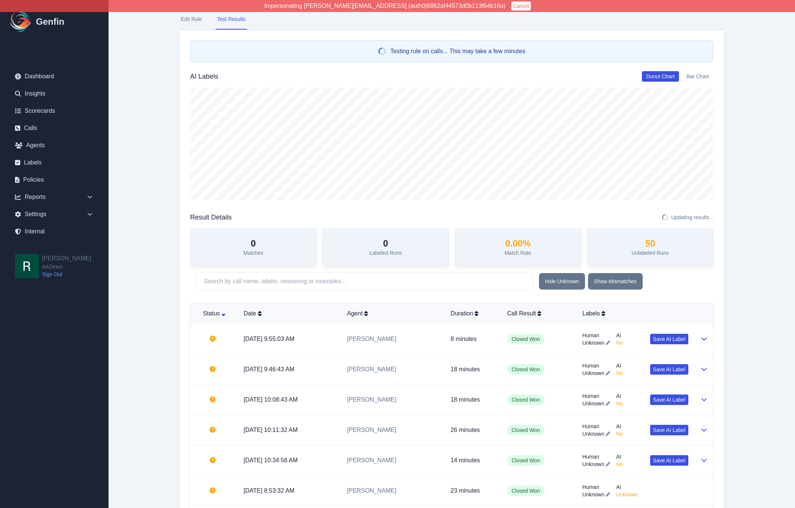
scroll to position [61, 0]
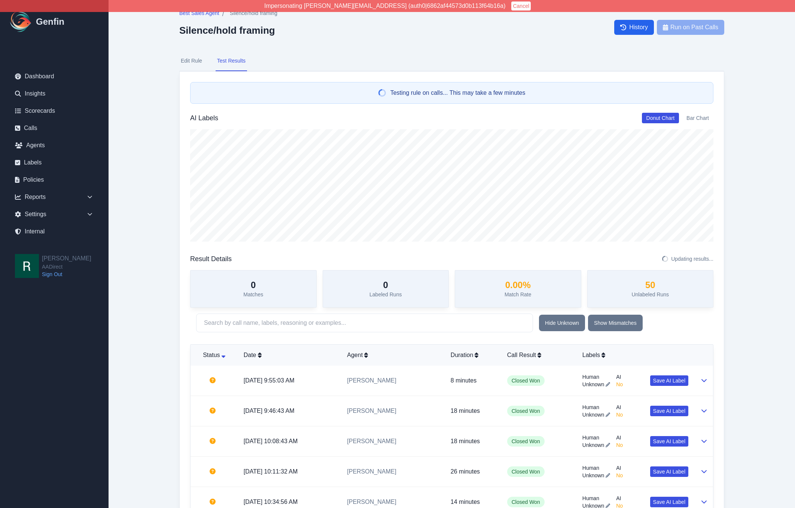
scroll to position [0, 0]
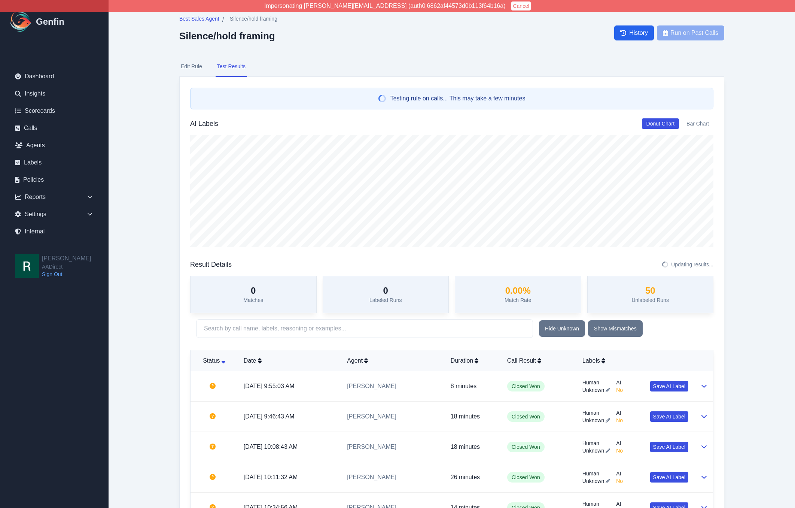
click at [493, 58] on nav "Edit Rule Test Results" at bounding box center [451, 67] width 545 height 20
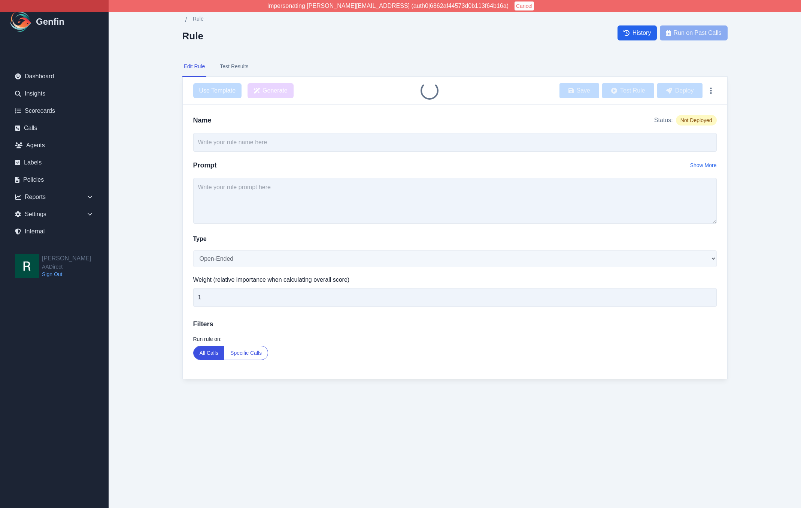
type input "Silence/hold framing"
select select "Yes/No"
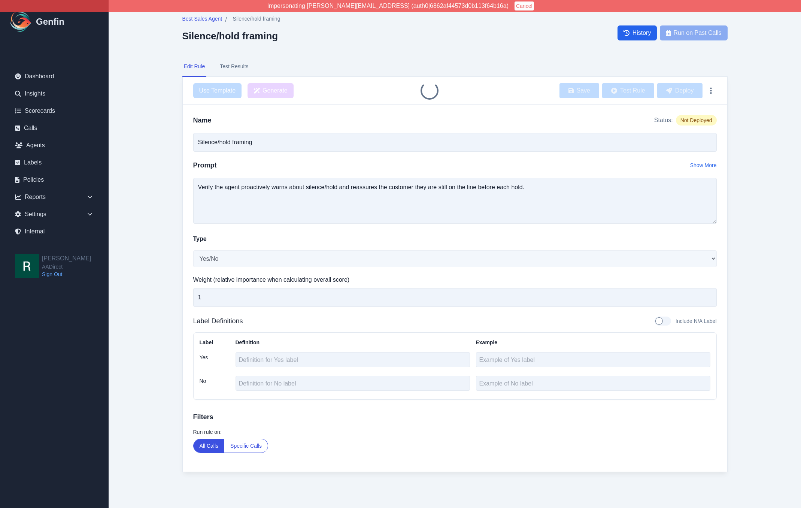
click at [237, 64] on button "Test Results" at bounding box center [233, 67] width 31 height 20
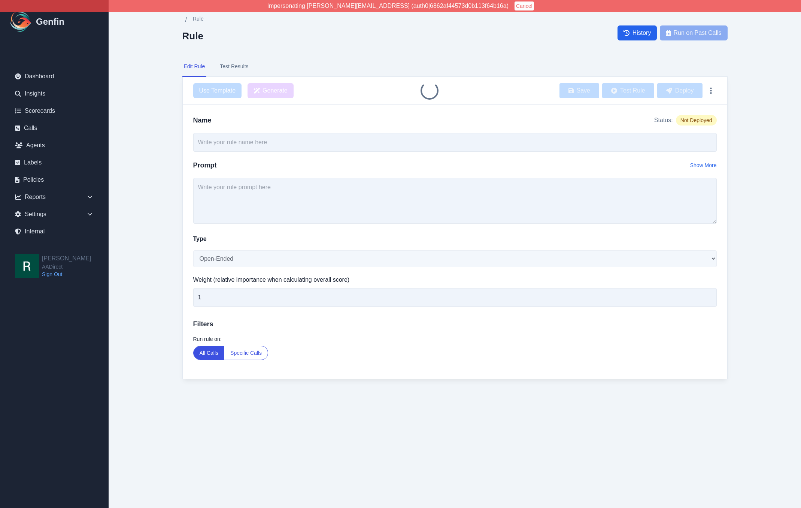
type input "Silence/hold framing"
select select "Yes/No"
